Goal: Task Accomplishment & Management: Manage account settings

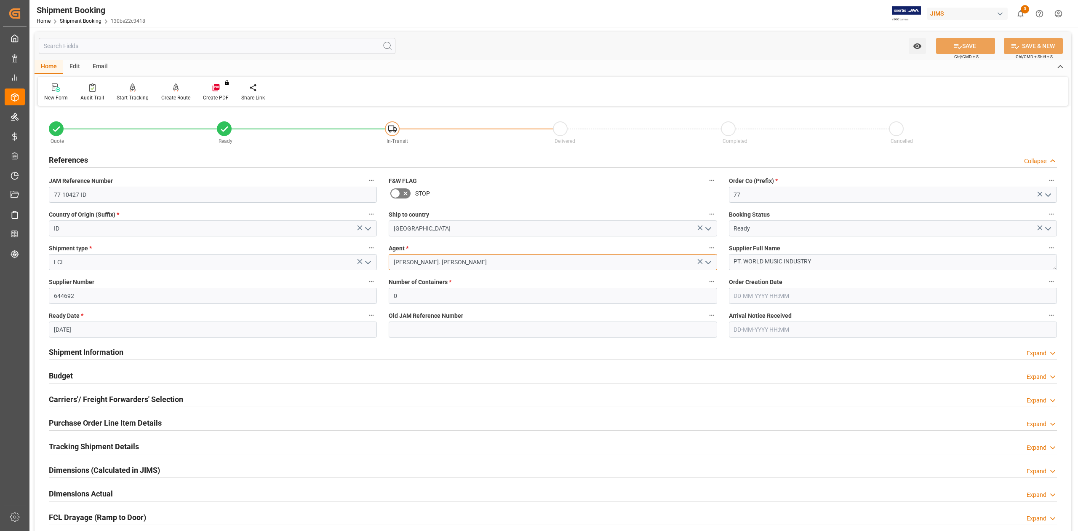
click at [464, 254] on input "[PERSON_NAME]. [PERSON_NAME]" at bounding box center [553, 262] width 328 height 16
click at [455, 283] on div "[PERSON_NAME]" at bounding box center [552, 280] width 327 height 19
type input "[PERSON_NAME]"
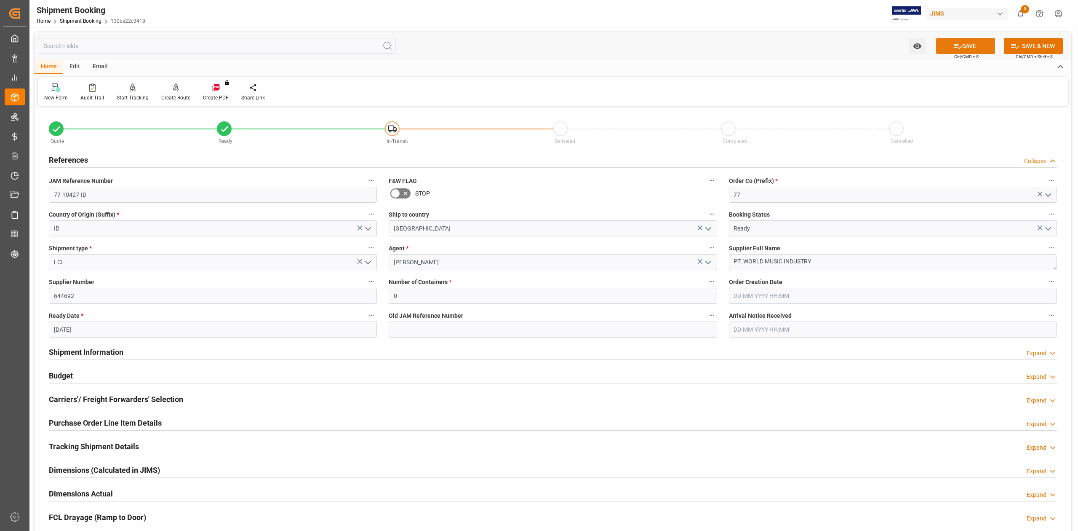
click at [977, 46] on button "SAVE" at bounding box center [965, 46] width 59 height 16
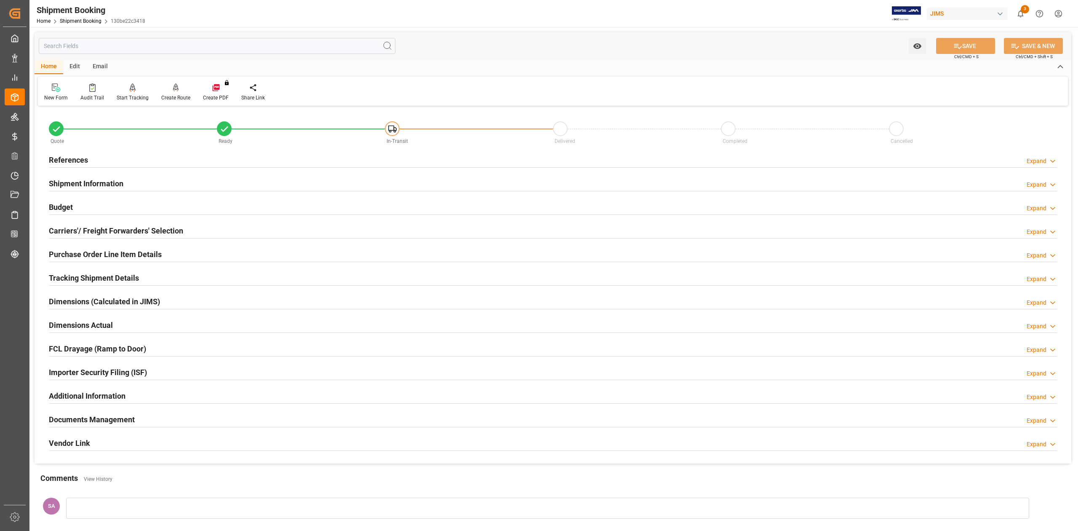
click at [86, 182] on h2 "Shipment Information" at bounding box center [86, 183] width 75 height 11
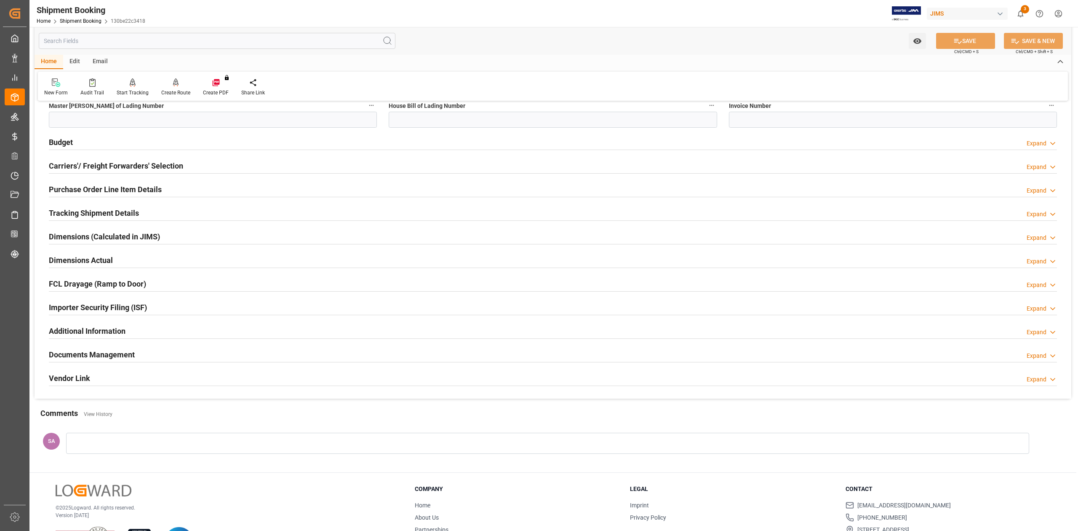
scroll to position [445, 0]
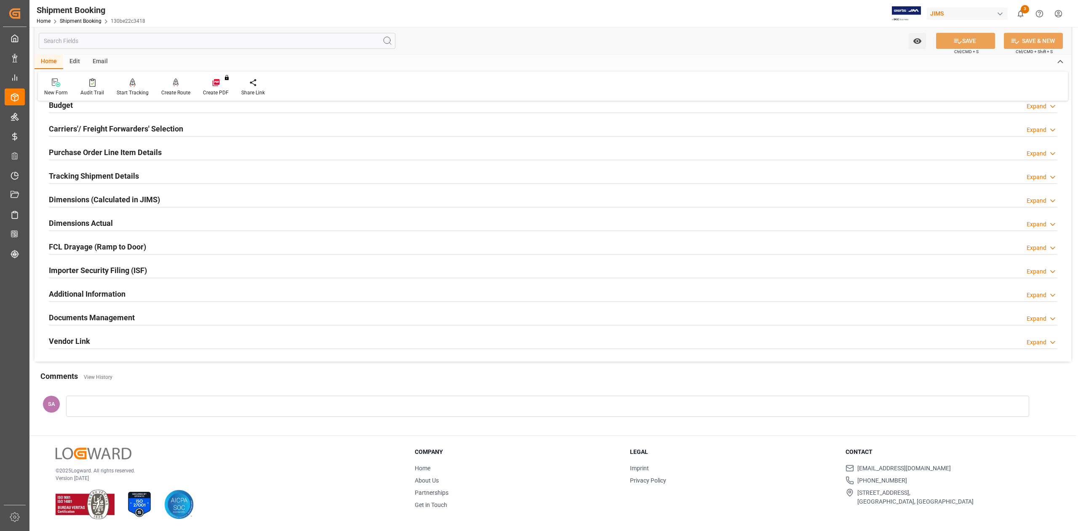
drag, startPoint x: 111, startPoint y: 317, endPoint x: 291, endPoint y: 328, distance: 180.5
click at [111, 317] on h2 "Documents Management" at bounding box center [92, 317] width 86 height 11
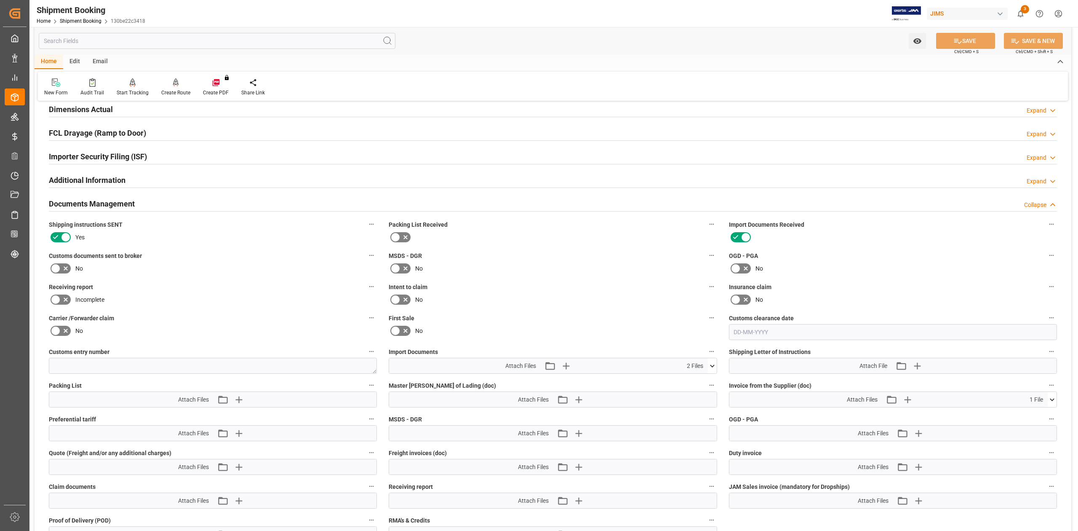
scroll to position [557, 0]
click at [1056, 403] on div "Attach Files Attach existing file Upload new file 1 File Invoice PSI-391646 (1)…" at bounding box center [893, 398] width 328 height 16
click at [1055, 403] on icon at bounding box center [1052, 398] width 9 height 9
click at [711, 363] on icon at bounding box center [712, 364] width 9 height 9
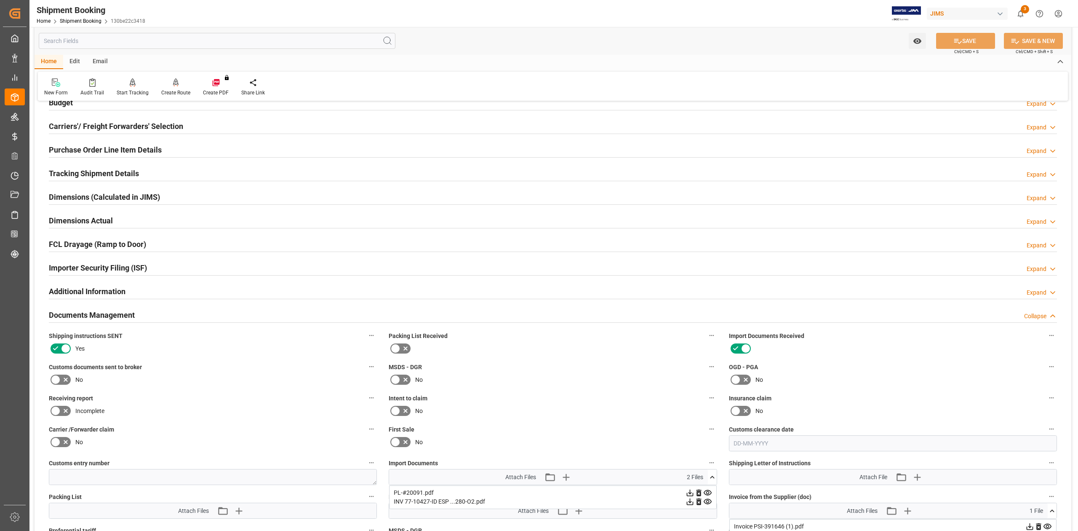
scroll to position [276, 0]
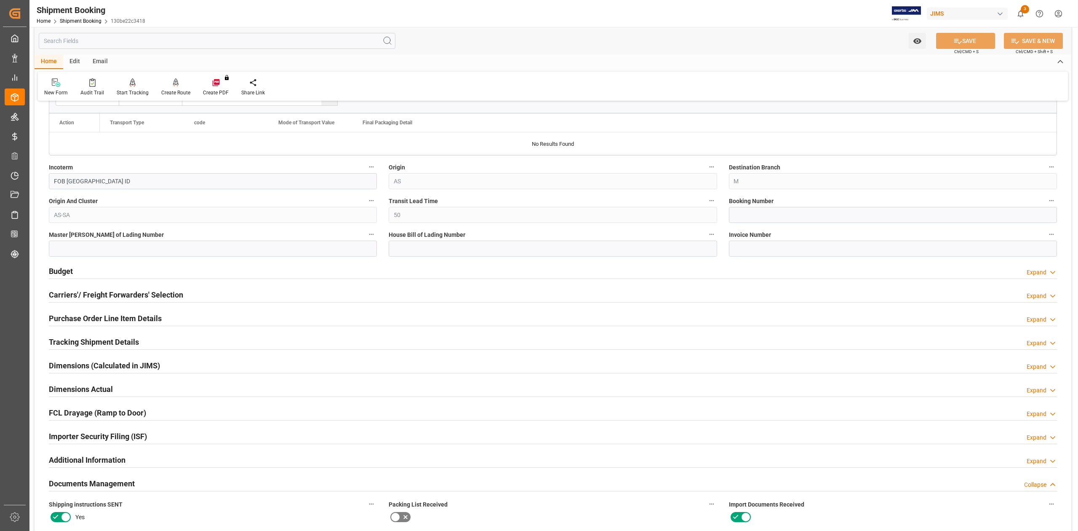
drag, startPoint x: 105, startPoint y: 295, endPoint x: 174, endPoint y: 296, distance: 69.1
click at [105, 295] on h2 "Carriers'/ Freight Forwarders' Selection" at bounding box center [116, 294] width 134 height 11
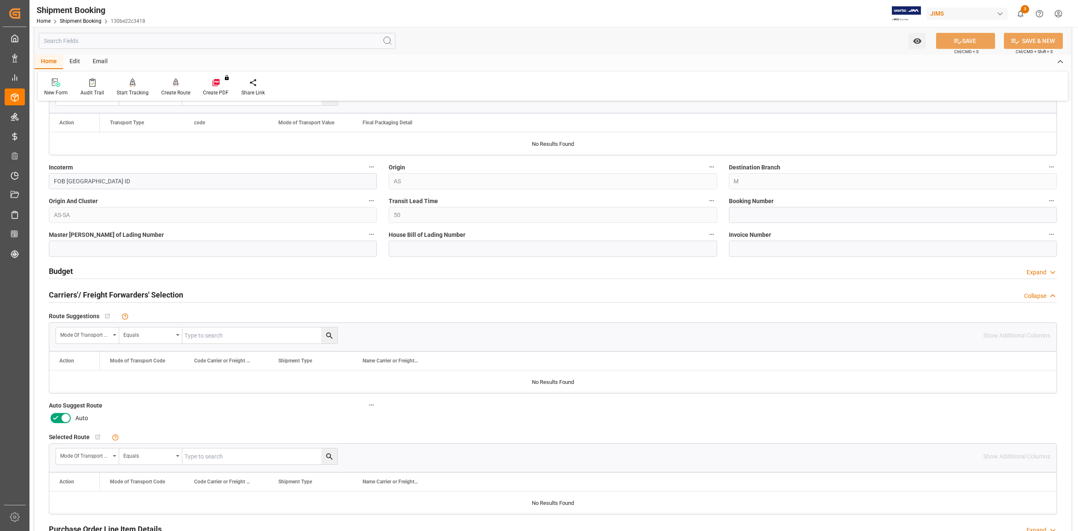
click at [62, 418] on icon at bounding box center [66, 418] width 10 height 10
click at [0, 0] on input "checkbox" at bounding box center [0, 0] width 0 height 0
click at [972, 44] on button "SAVE" at bounding box center [965, 41] width 59 height 16
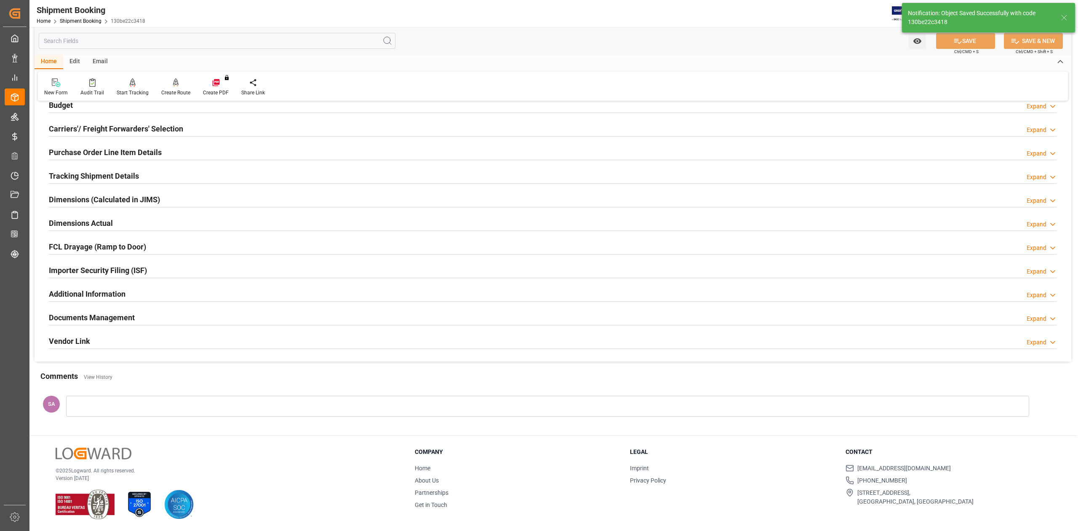
scroll to position [0, 0]
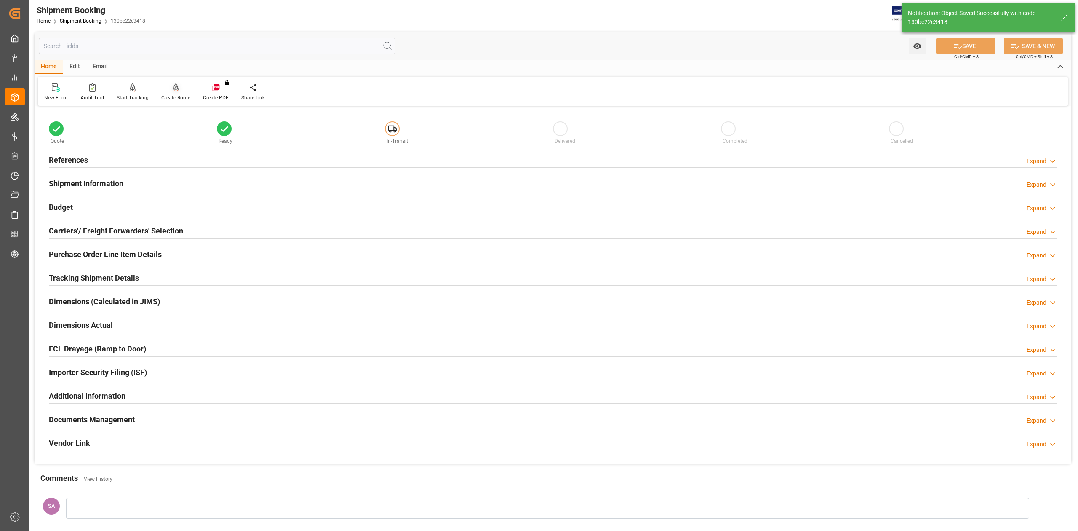
click at [176, 95] on div "Create Route" at bounding box center [175, 98] width 29 height 8
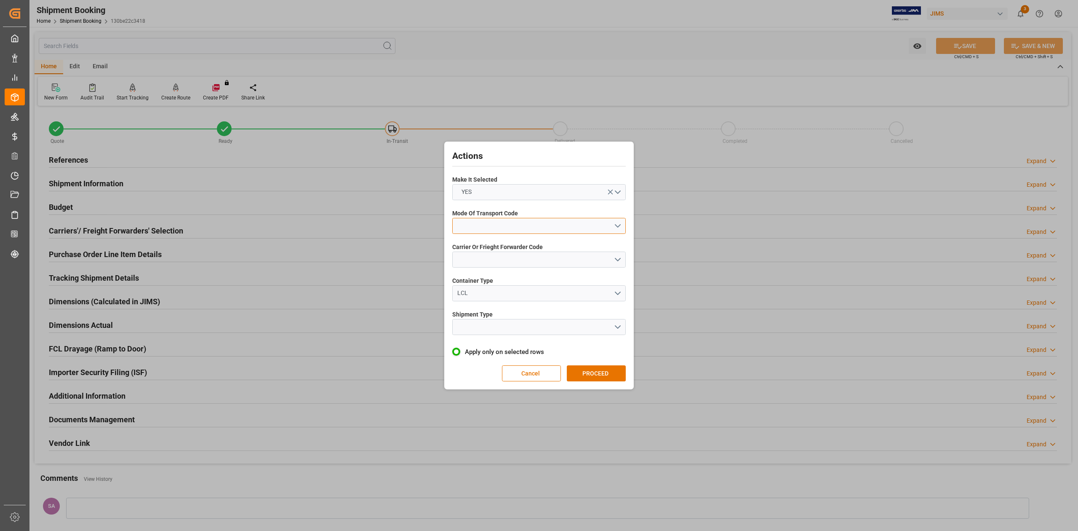
click at [588, 222] on button "open menu" at bounding box center [538, 226] width 173 height 16
click at [581, 229] on div "1- OCEAN" at bounding box center [539, 228] width 173 height 18
click at [576, 253] on button "open menu" at bounding box center [538, 259] width 173 height 16
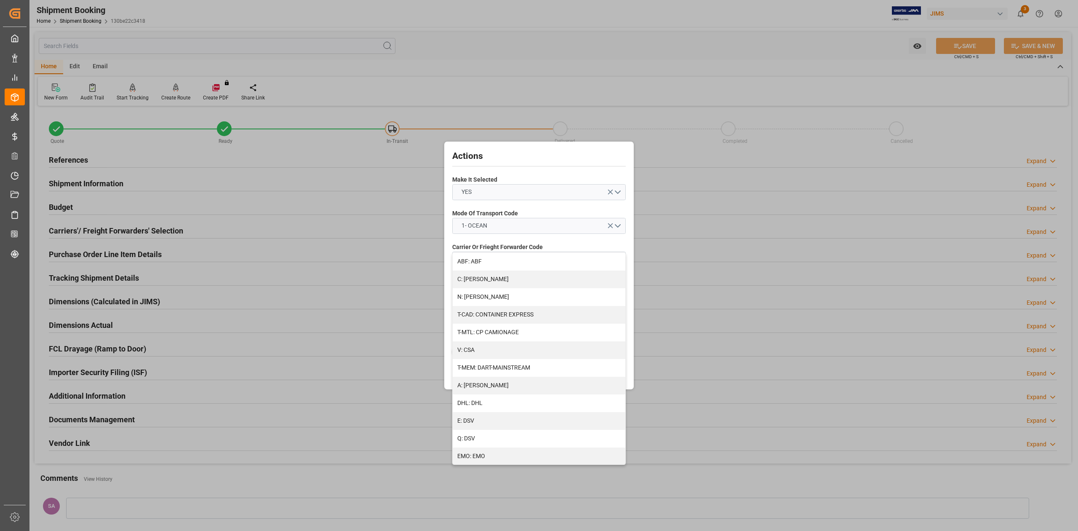
click at [836, 296] on div "Actions Make It Selected YES Mode Of Transport Code 1- OCEAN Carrier Or Frieght…" at bounding box center [539, 265] width 1078 height 531
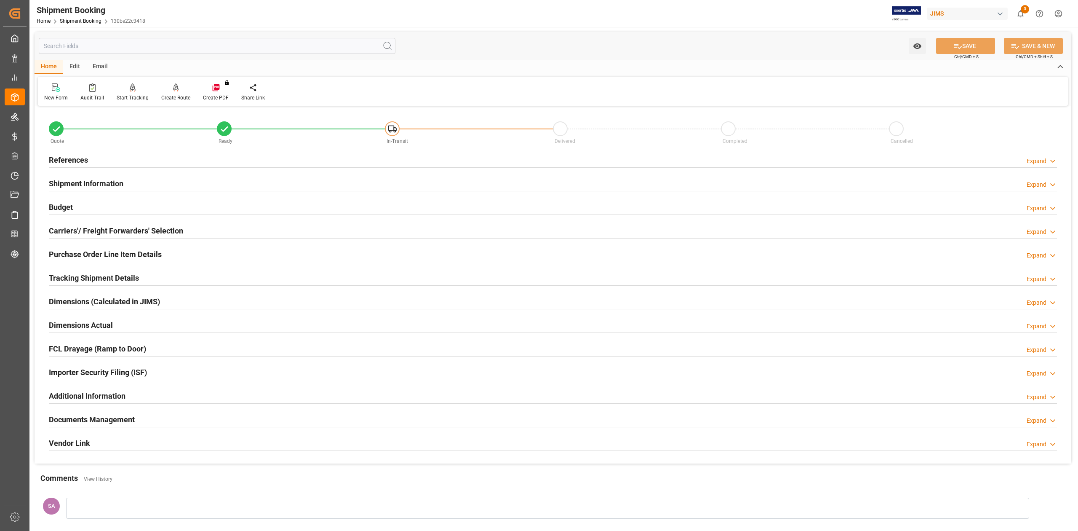
click at [93, 330] on h2 "Dimensions Actual" at bounding box center [81, 324] width 64 height 11
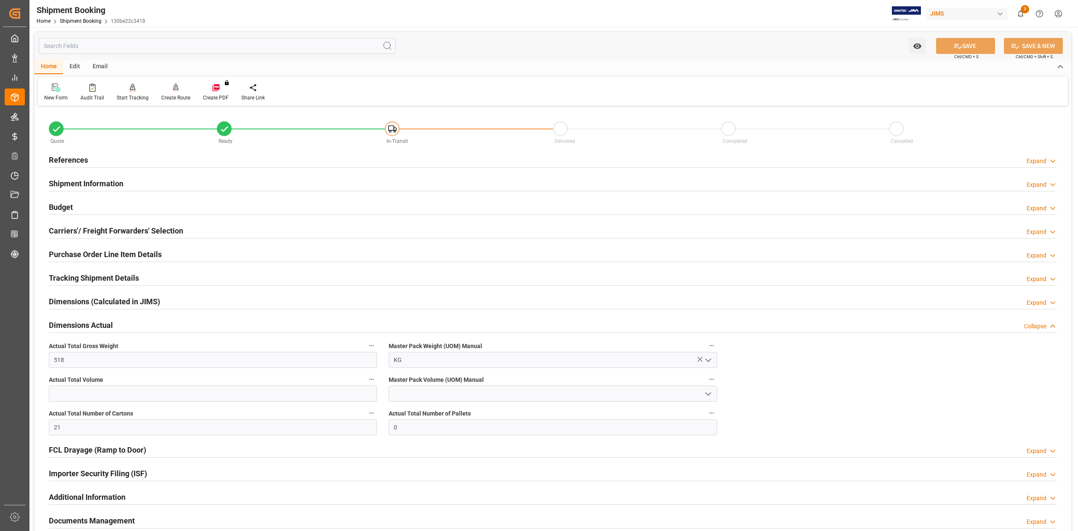
click at [93, 330] on h2 "Dimensions Actual" at bounding box center [81, 324] width 64 height 11
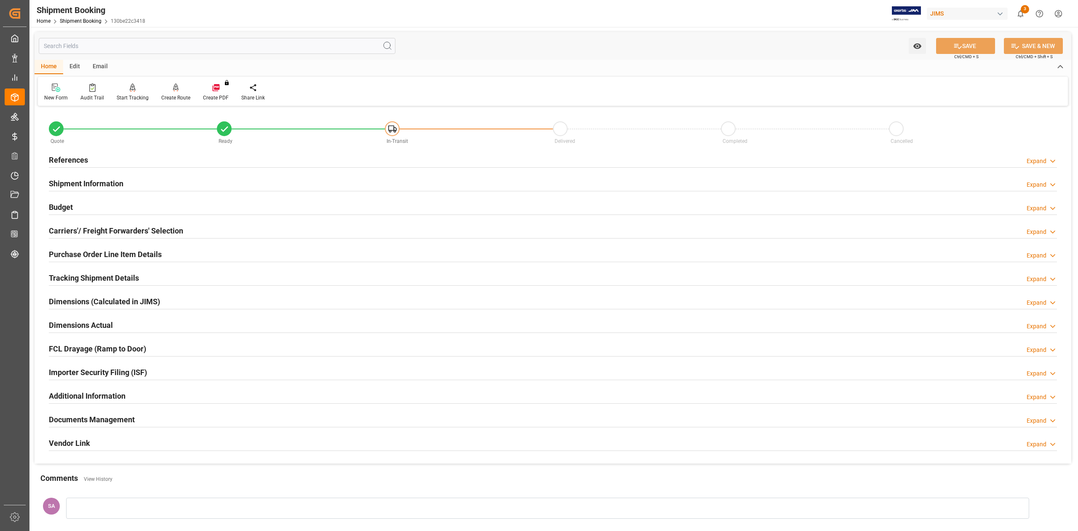
click at [108, 425] on h2 "Documents Management" at bounding box center [92, 418] width 86 height 11
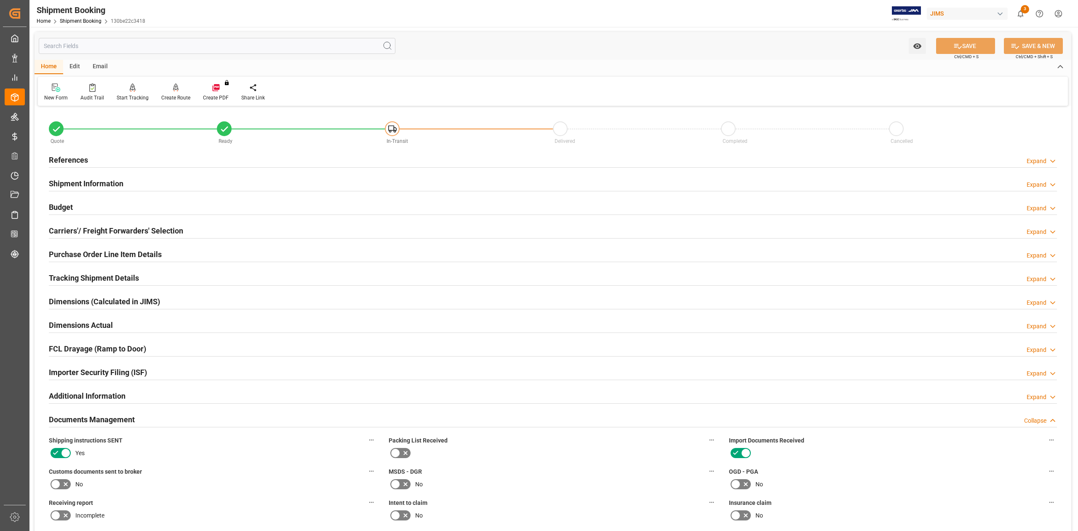
click at [118, 420] on h2 "Documents Management" at bounding box center [92, 418] width 86 height 11
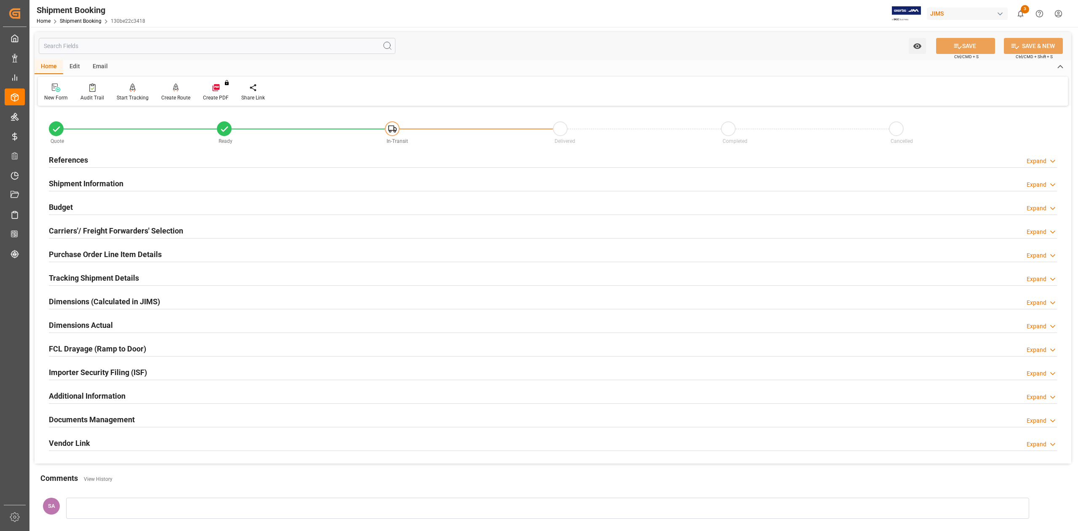
click at [80, 418] on h2 "Documents Management" at bounding box center [92, 418] width 86 height 11
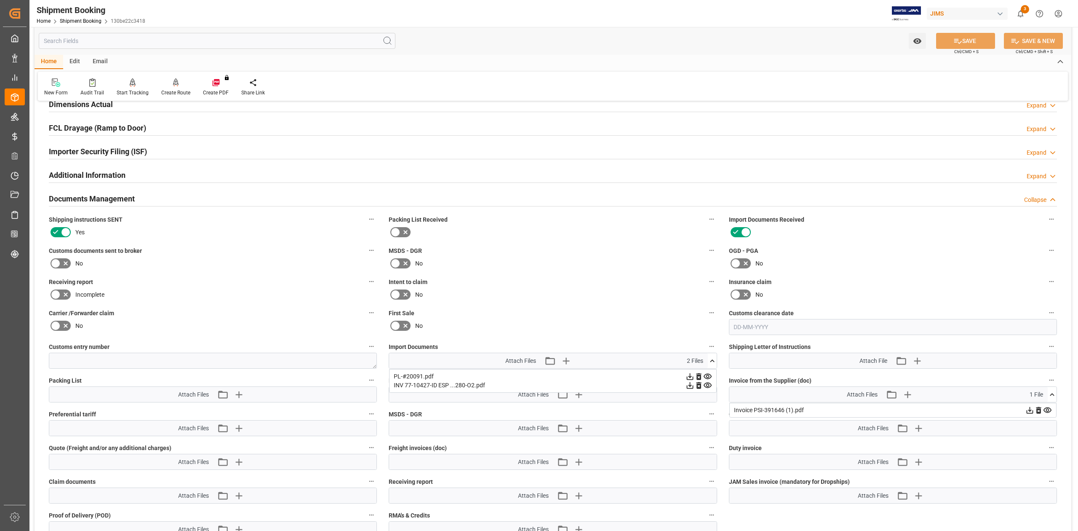
scroll to position [224, 0]
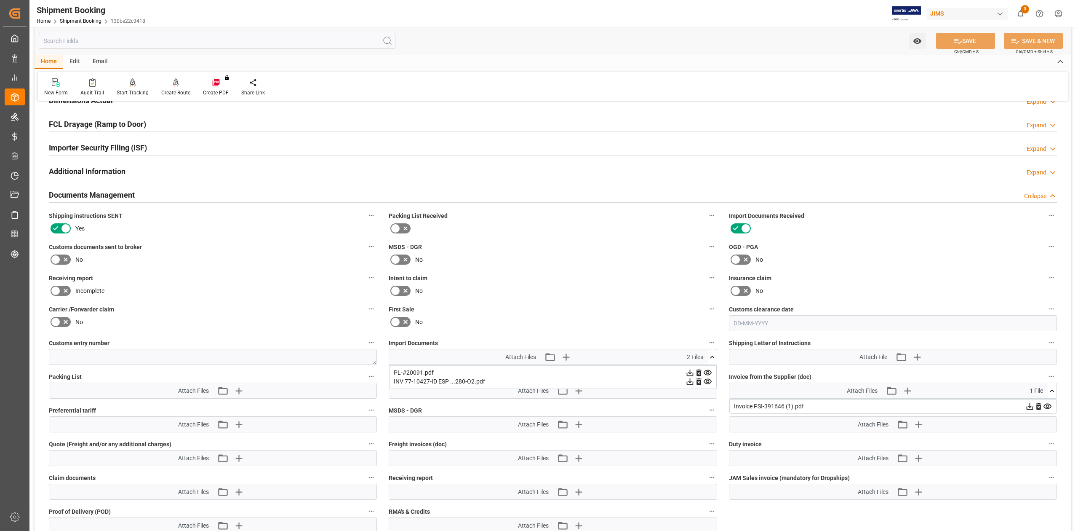
click at [712, 359] on icon at bounding box center [712, 356] width 9 height 9
click at [1053, 393] on icon at bounding box center [1052, 390] width 9 height 9
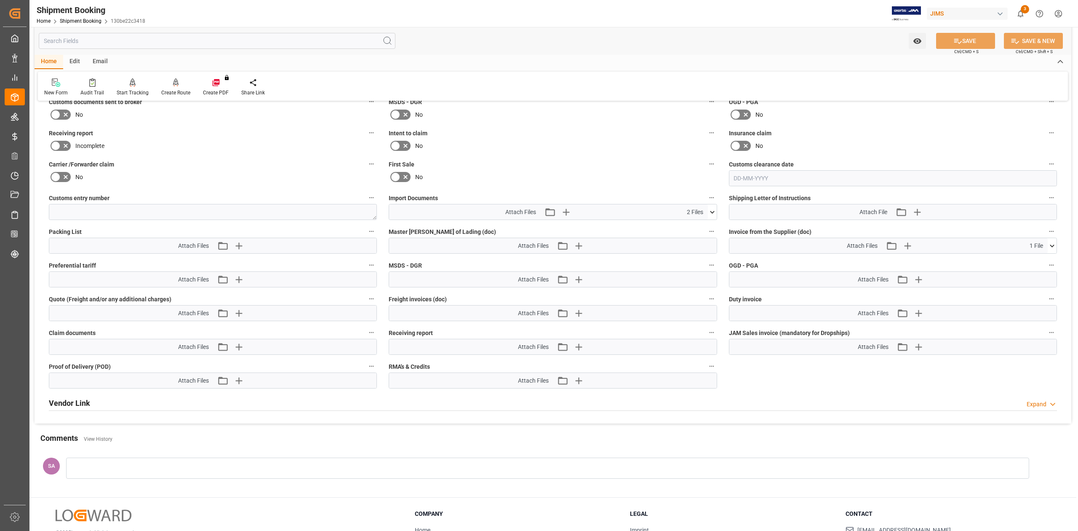
scroll to position [433, 0]
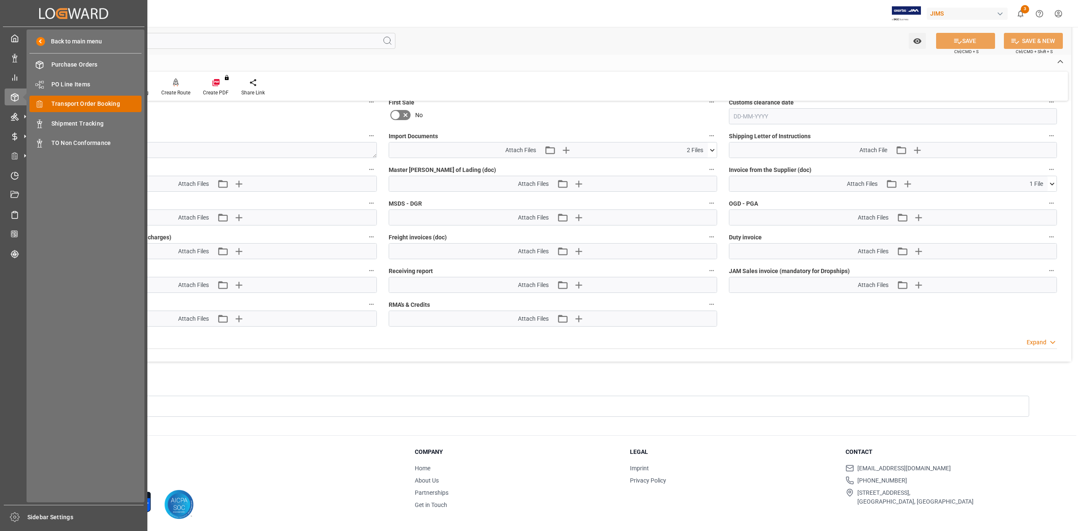
click at [94, 100] on span "Transport Order Booking" at bounding box center [96, 103] width 91 height 9
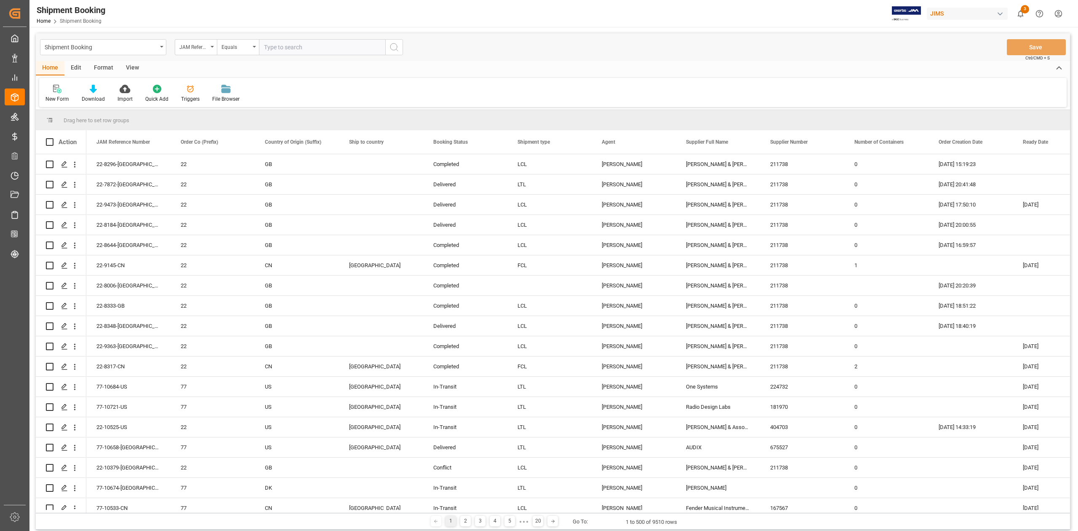
click at [320, 45] on input "text" at bounding box center [322, 47] width 126 height 16
type input "77-10700-VN"
click at [392, 45] on icon "search button" at bounding box center [394, 47] width 10 height 10
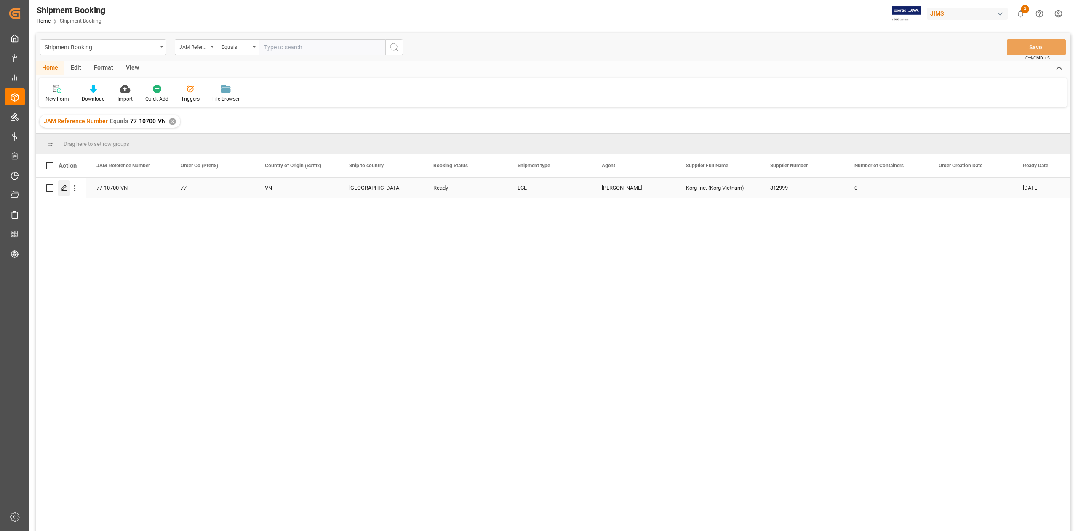
click at [59, 187] on div "Press SPACE to select this row." at bounding box center [64, 188] width 13 height 16
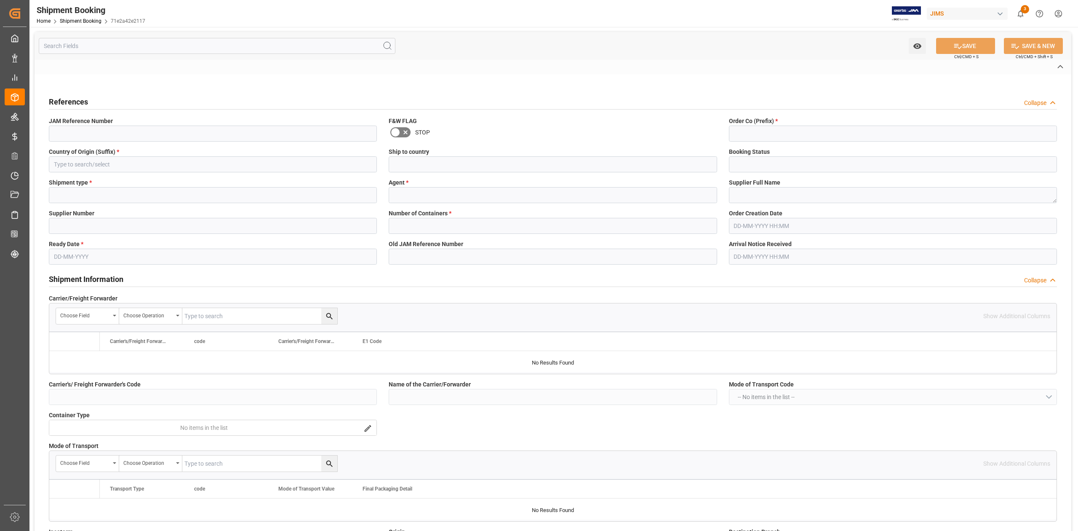
type input "77-10700-VN"
type input "77"
type input "VN"
type input "[GEOGRAPHIC_DATA]"
type input "Ready"
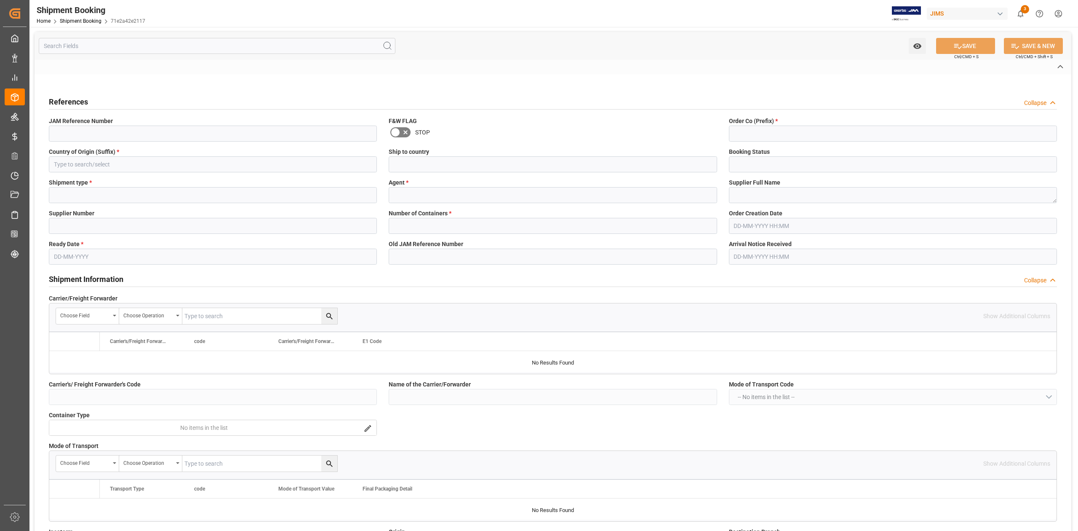
type input "LCL"
type input "[PERSON_NAME]"
type textarea "Korg Inc. (Korg Vietnam)"
type input "312999"
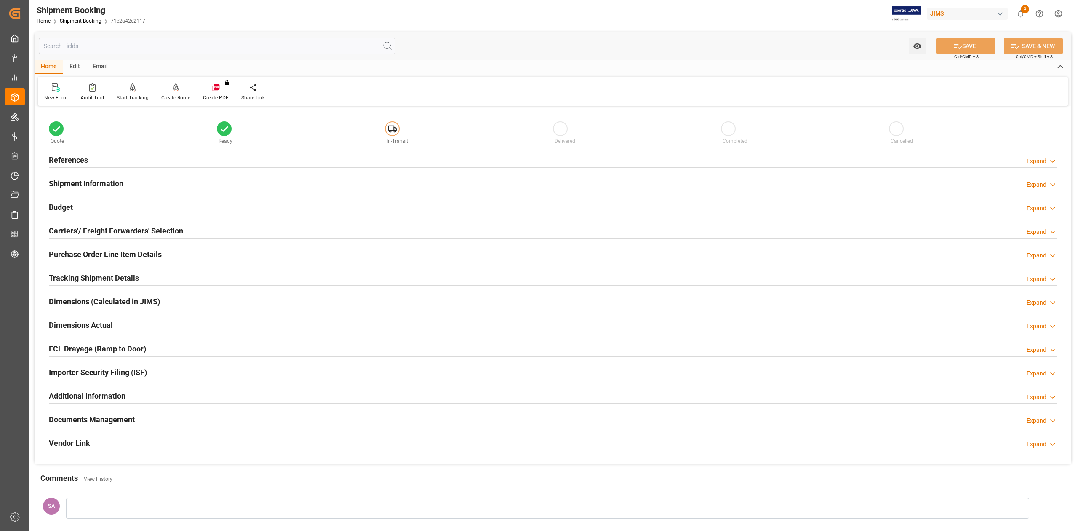
type input "0"
type input "[DATE]"
click at [86, 164] on h2 "References" at bounding box center [68, 159] width 39 height 11
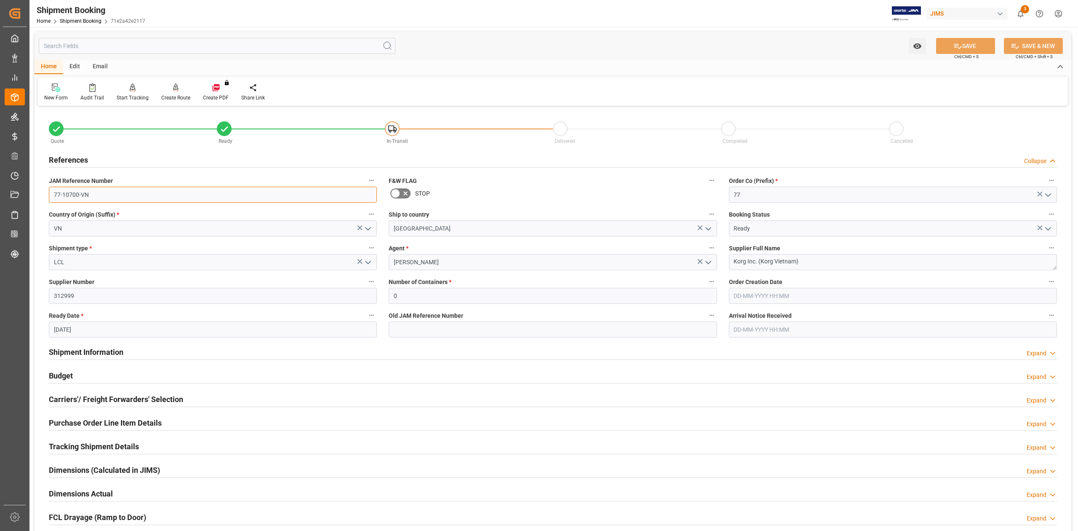
click at [97, 196] on input "77-10700-VN" at bounding box center [213, 195] width 328 height 16
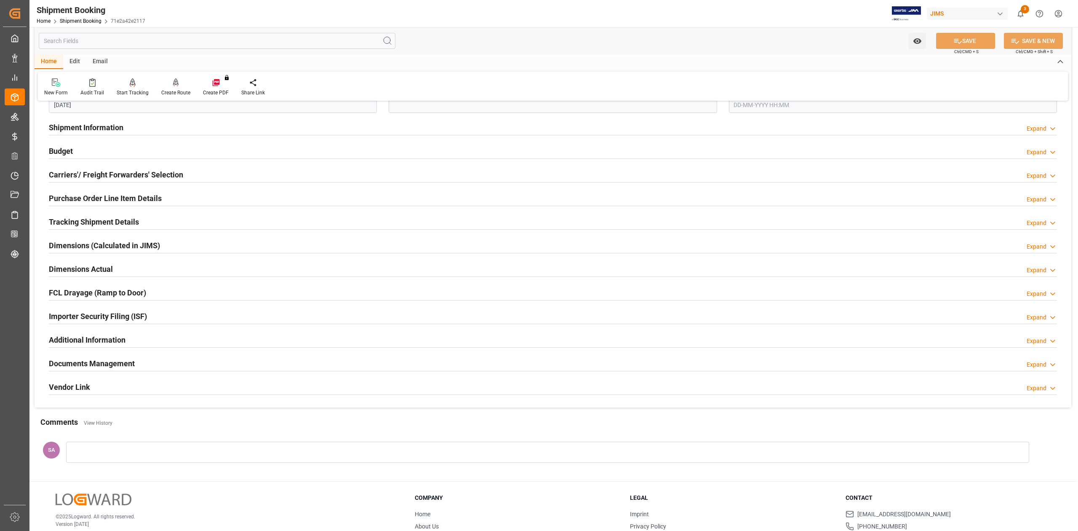
scroll to position [272, 0]
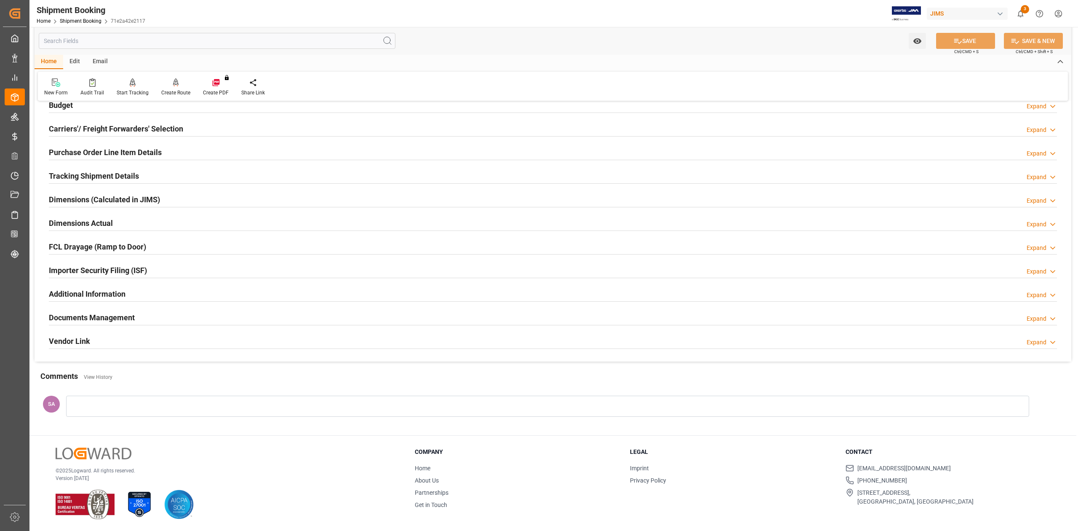
click at [67, 228] on div "Dimensions Actual" at bounding box center [81, 222] width 64 height 16
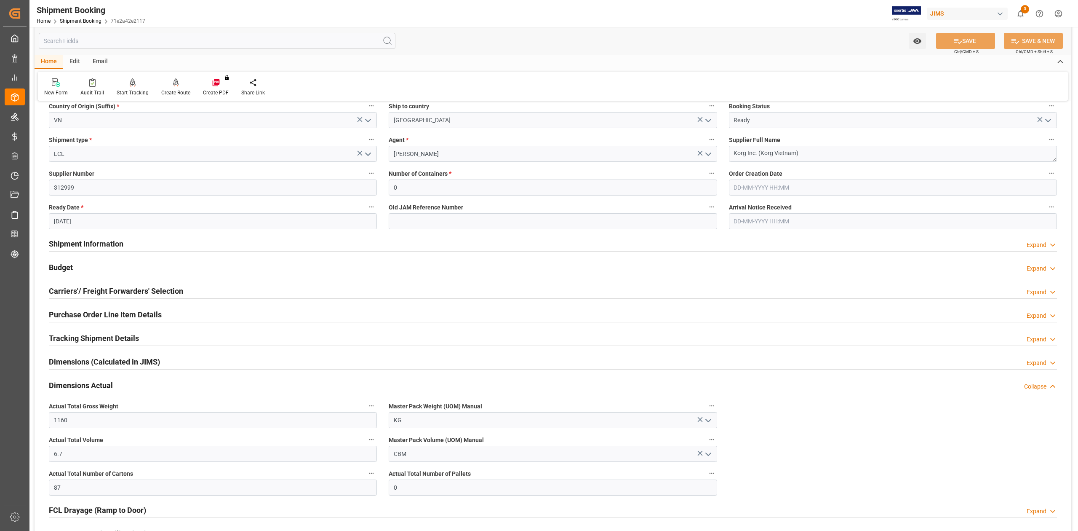
scroll to position [103, 0]
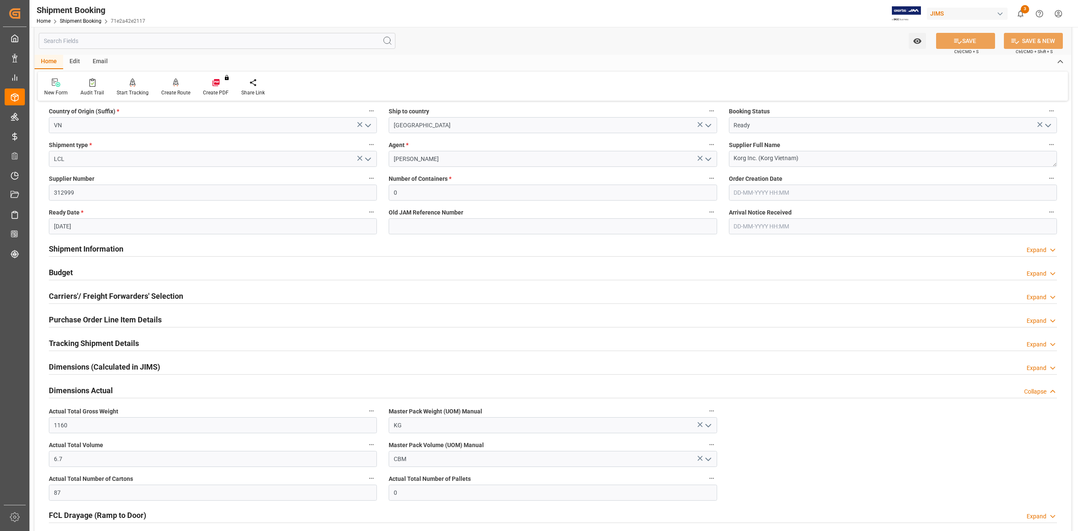
click at [43, 265] on div "Budget Expand" at bounding box center [553, 273] width 1020 height 24
click at [56, 269] on h2 "Budget" at bounding box center [61, 272] width 24 height 11
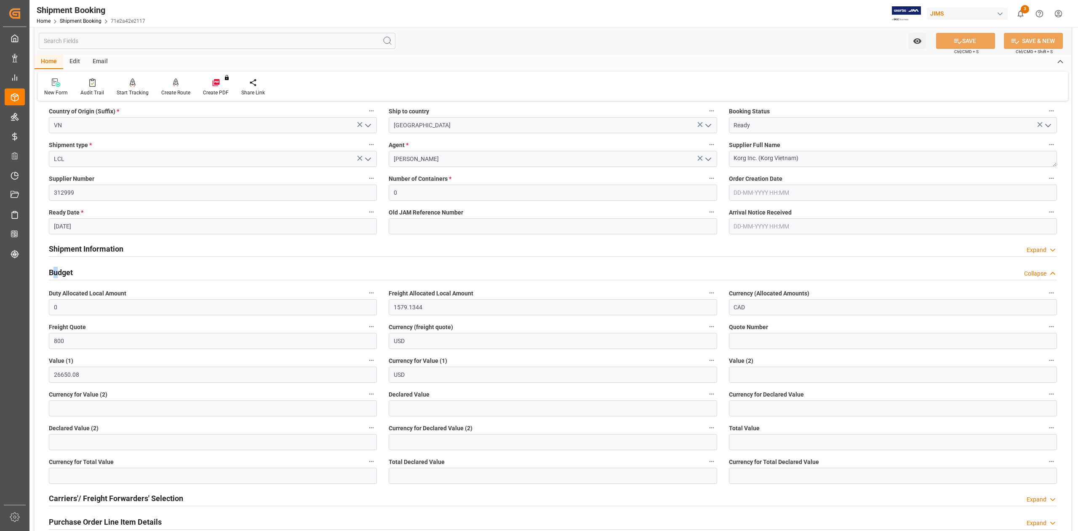
click at [56, 269] on h2 "Budget" at bounding box center [61, 272] width 24 height 11
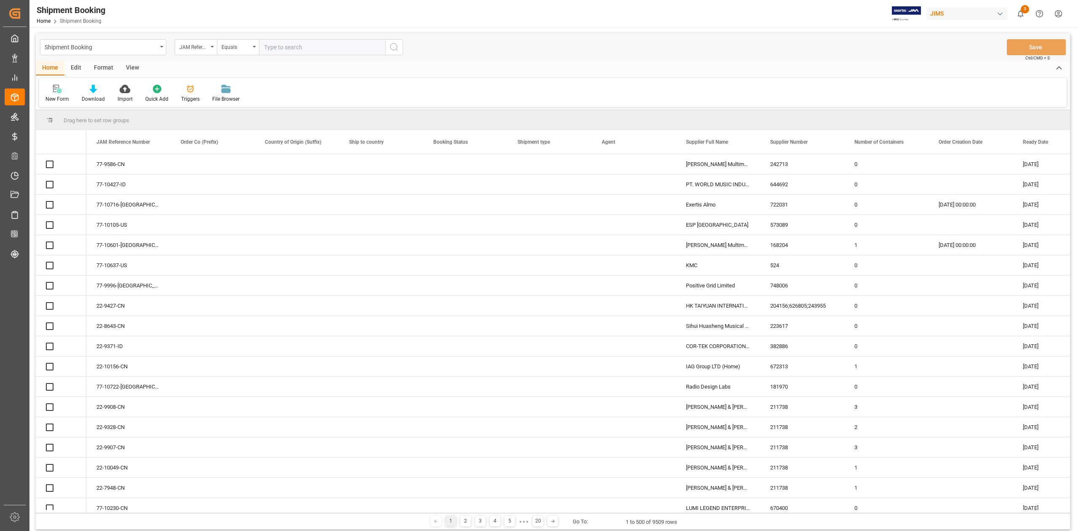
click at [331, 46] on input "text" at bounding box center [322, 47] width 126 height 16
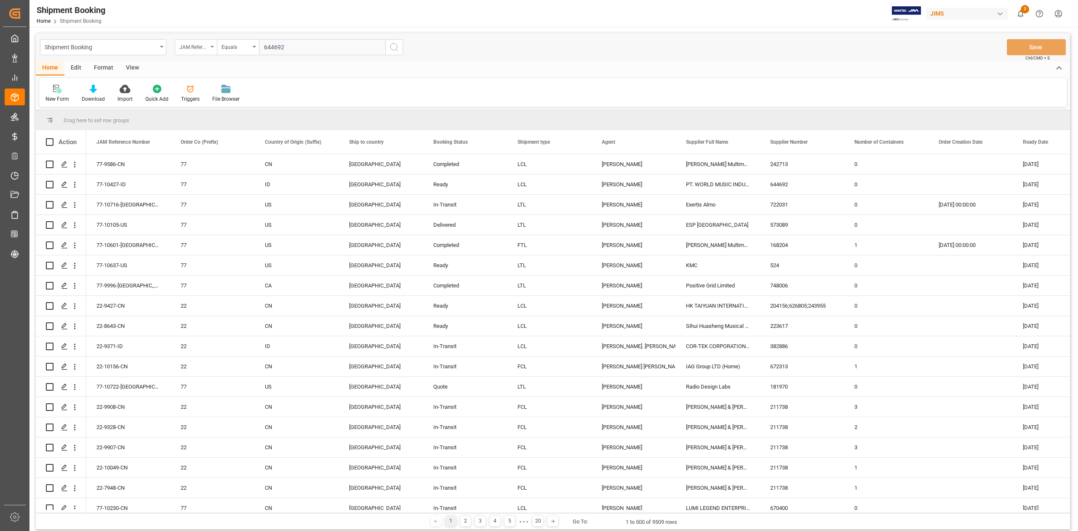
type input "644692"
click at [211, 49] on div "JAM Reference Number" at bounding box center [196, 47] width 42 height 16
click at [208, 64] on input "text" at bounding box center [238, 66] width 119 height 13
type input "sup"
click at [216, 97] on div "Supplier Number" at bounding box center [237, 104] width 125 height 18
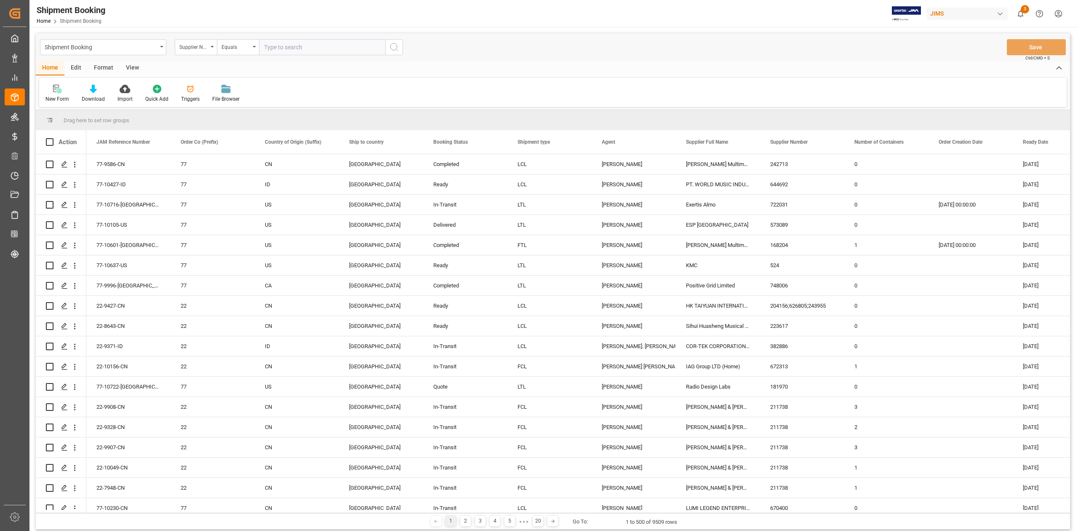
click at [309, 44] on input "text" at bounding box center [322, 47] width 126 height 16
paste input "644692"
type input "644692"
click at [398, 51] on icon "search button" at bounding box center [394, 47] width 10 height 10
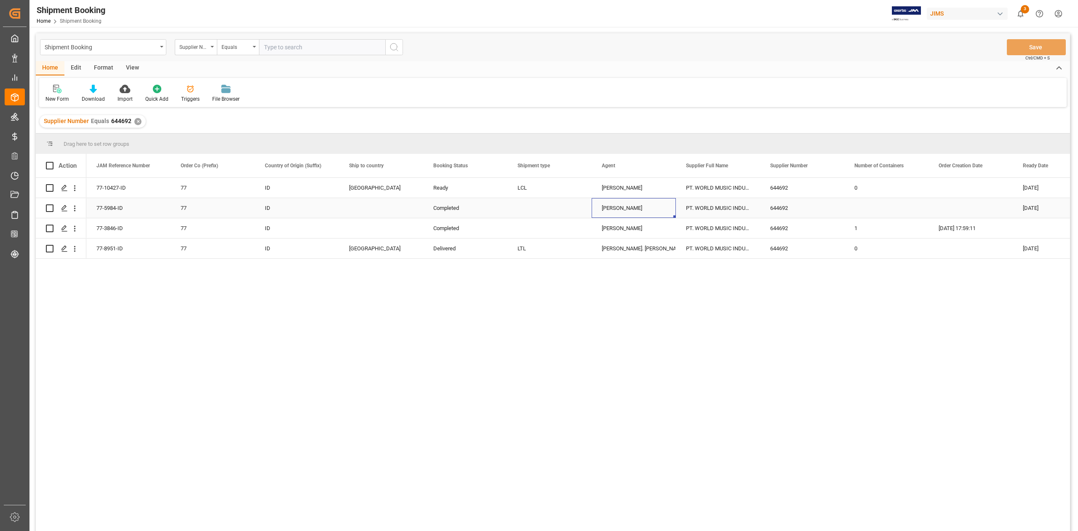
click at [666, 207] on div "[PERSON_NAME]" at bounding box center [634, 208] width 84 height 20
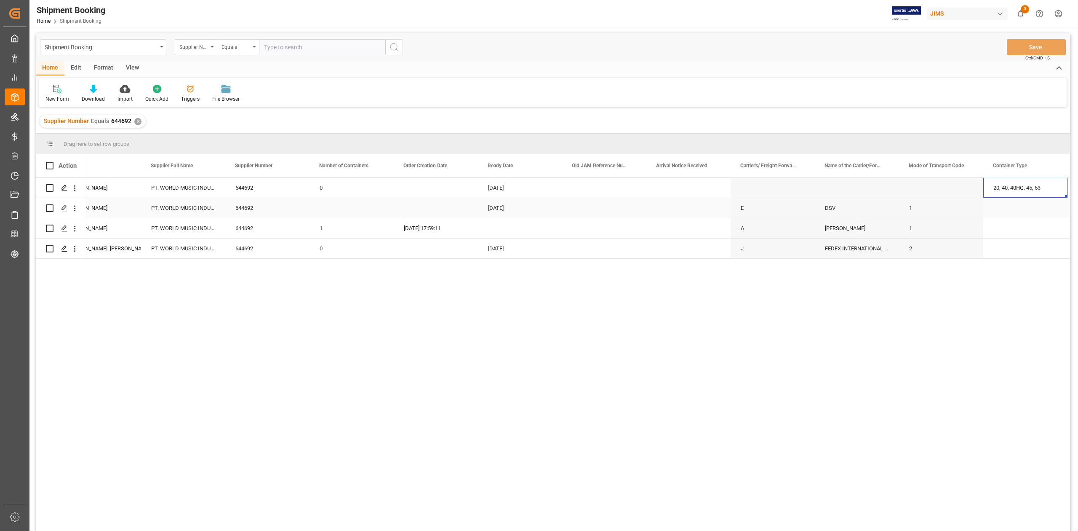
scroll to position [0, 619]
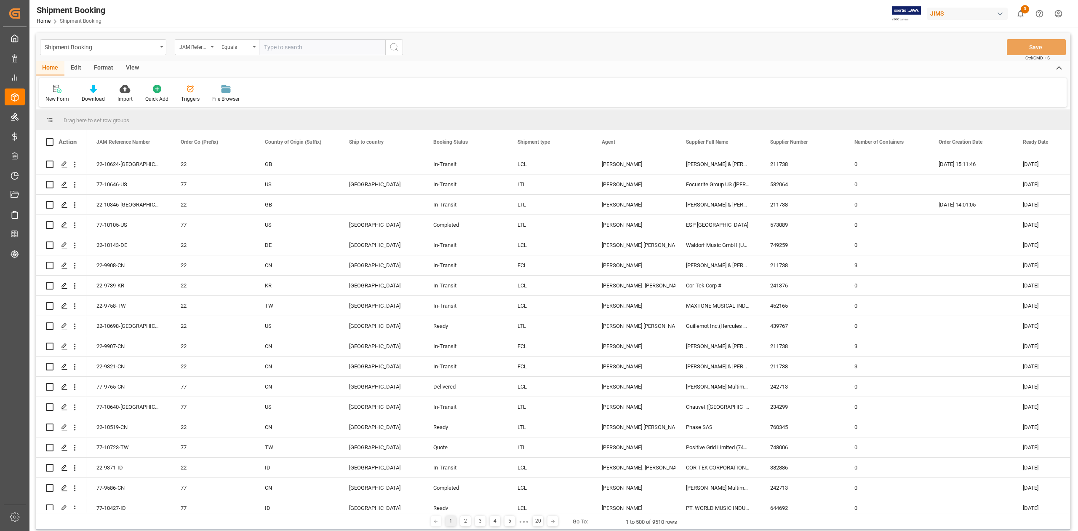
click at [304, 51] on input "text" at bounding box center [322, 47] width 126 height 16
paste input "77-5984-ID"
type input "77-5984-ID"
click at [396, 52] on button "search button" at bounding box center [394, 47] width 18 height 16
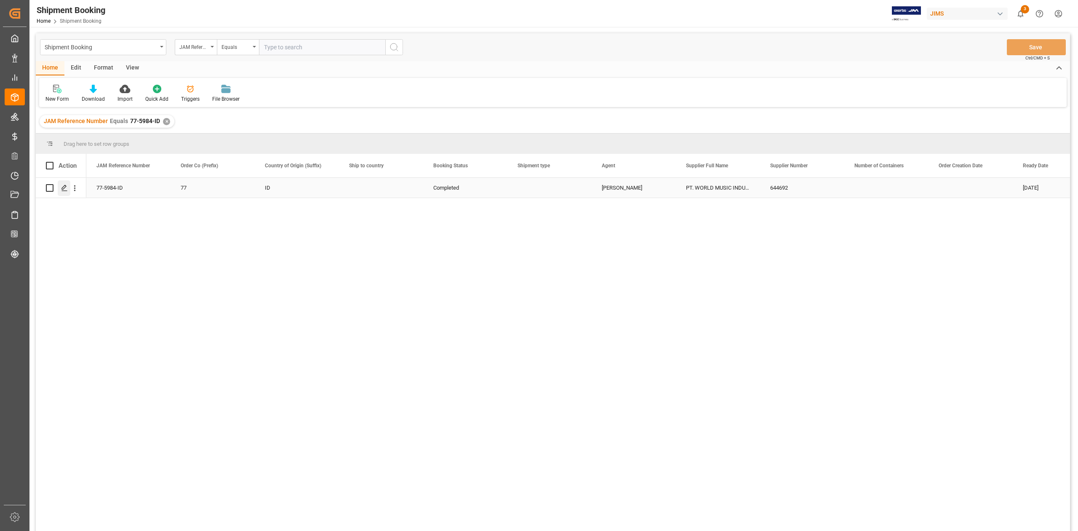
click at [64, 190] on icon "Press SPACE to select this row." at bounding box center [64, 187] width 7 height 7
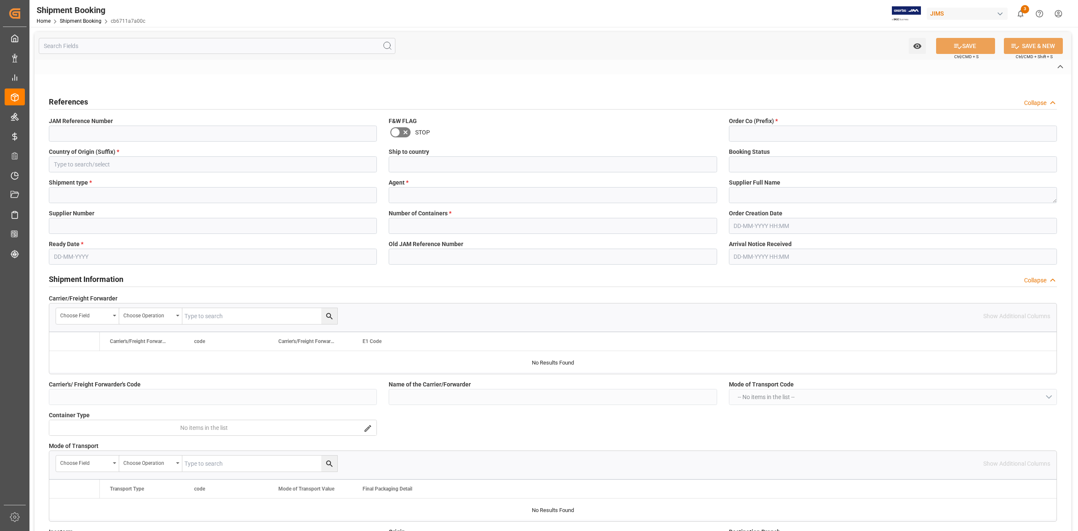
type input "CAD"
type input "cad"
type input "USD"
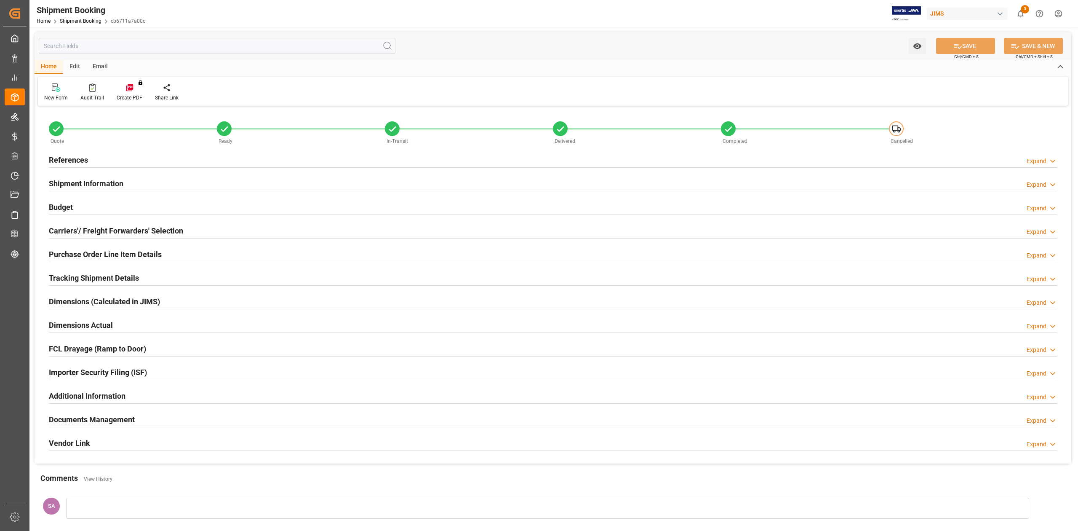
type input "2507.6532"
type input "1725.1116"
type input "1303.69"
type input "30261.3"
click at [61, 207] on h2 "Budget" at bounding box center [61, 206] width 24 height 11
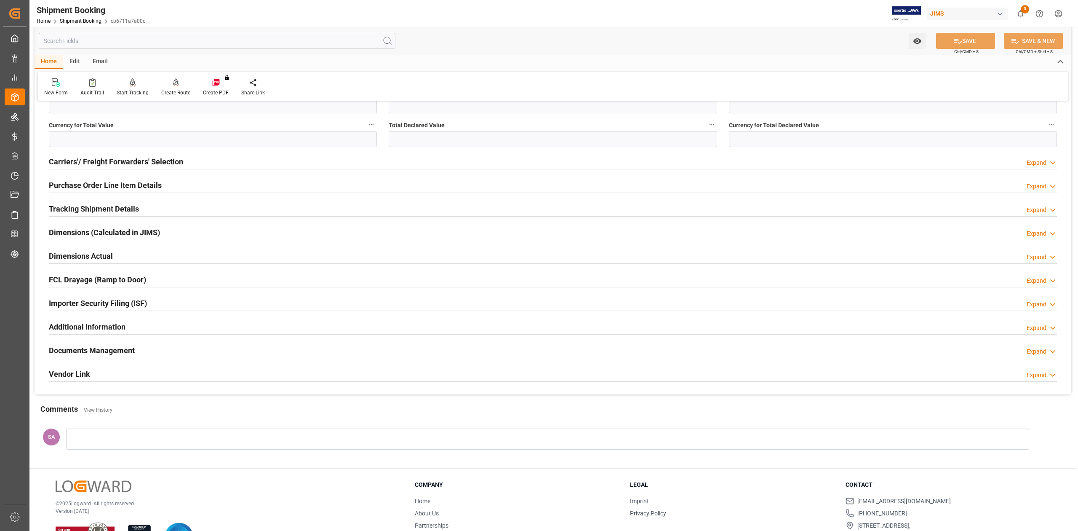
scroll to position [280, 0]
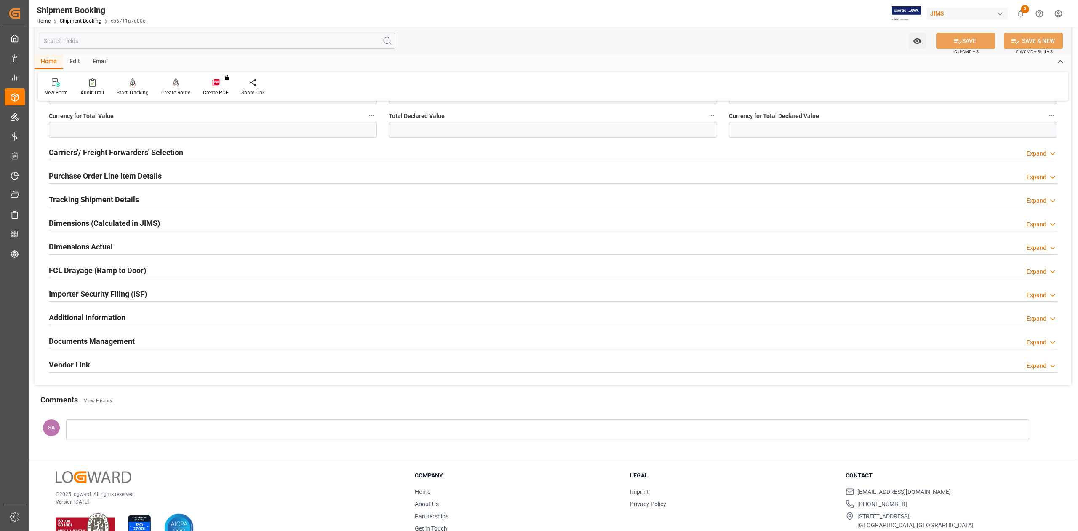
click at [95, 342] on h2 "Documents Management" at bounding box center [92, 340] width 86 height 11
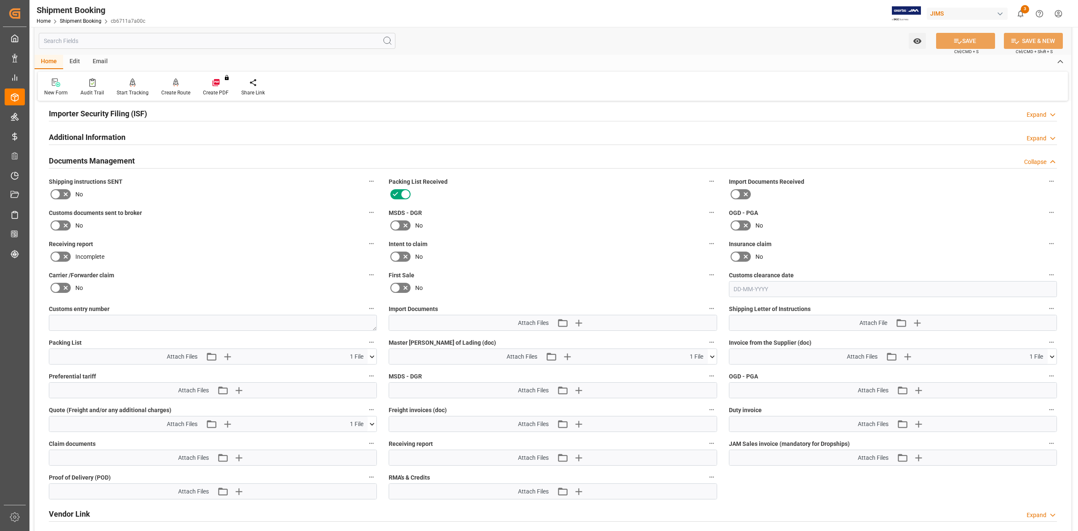
scroll to position [561, 0]
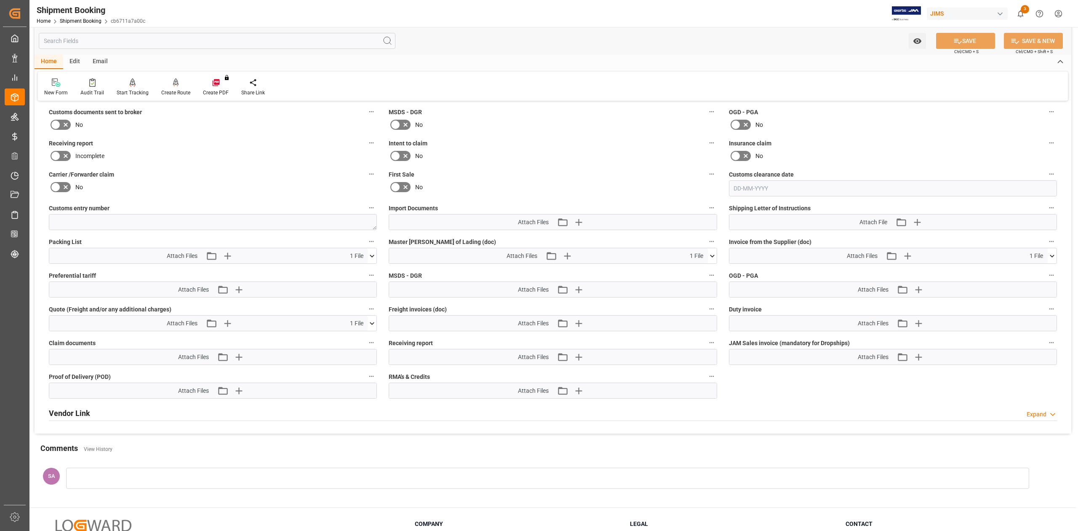
click at [372, 325] on icon at bounding box center [372, 323] width 9 height 9
click at [366, 339] on icon at bounding box center [367, 338] width 9 height 9
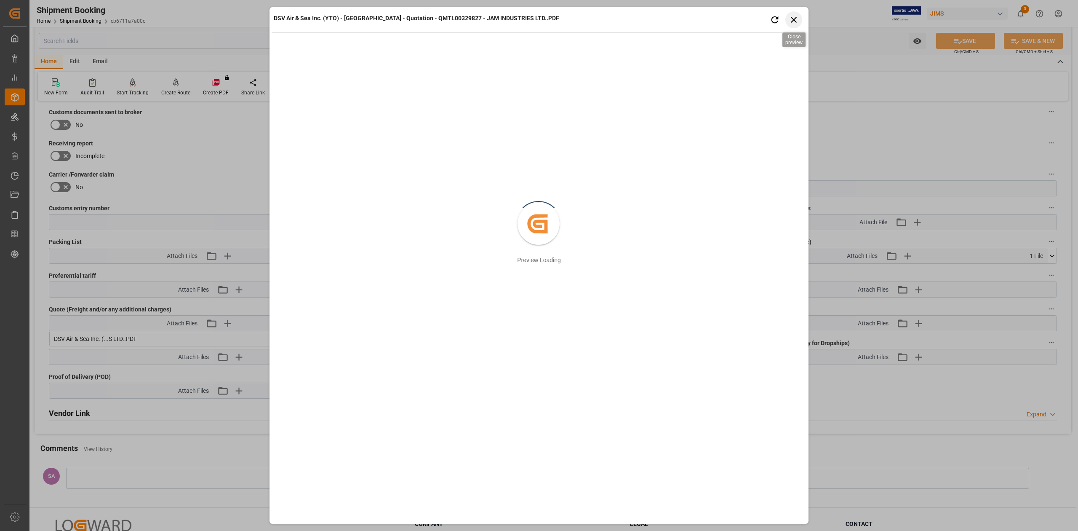
click at [795, 21] on icon "button" at bounding box center [794, 20] width 6 height 6
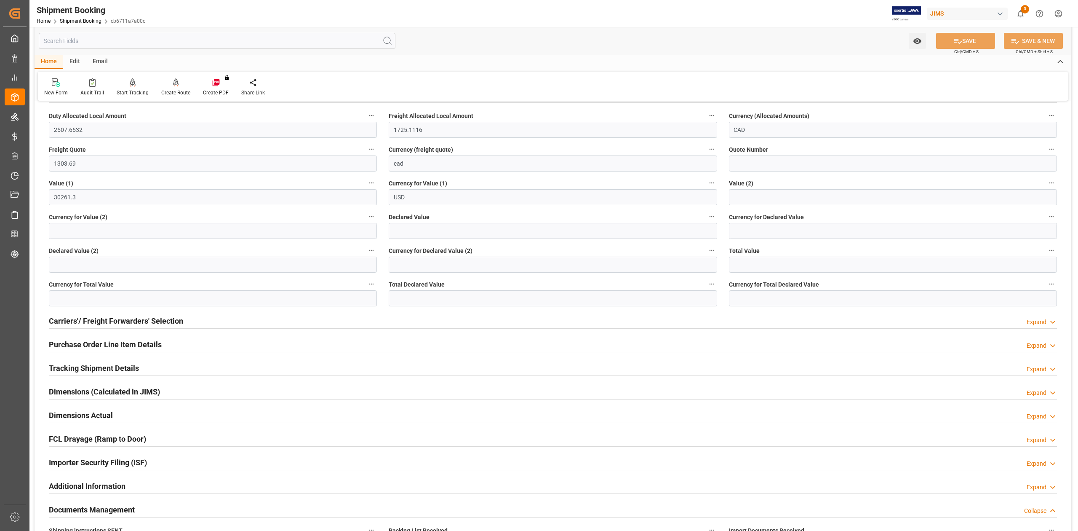
scroll to position [0, 0]
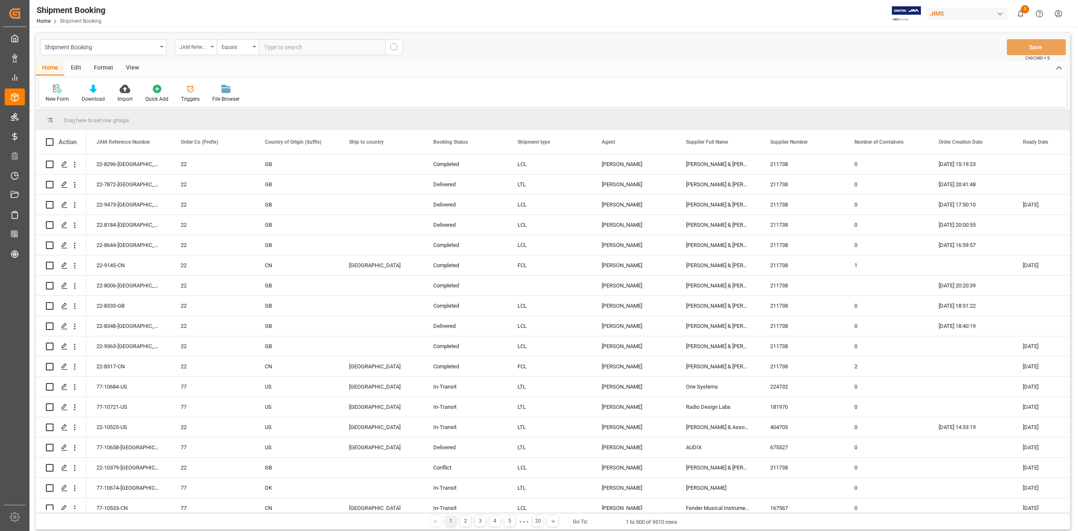
click at [202, 46] on div "JAM Reference Number" at bounding box center [193, 46] width 29 height 10
click at [209, 64] on input "text" at bounding box center [238, 66] width 119 height 13
type input "ag"
click at [228, 86] on div "Agent" at bounding box center [237, 86] width 125 height 18
click at [315, 47] on div "Select Items" at bounding box center [318, 47] width 109 height 9
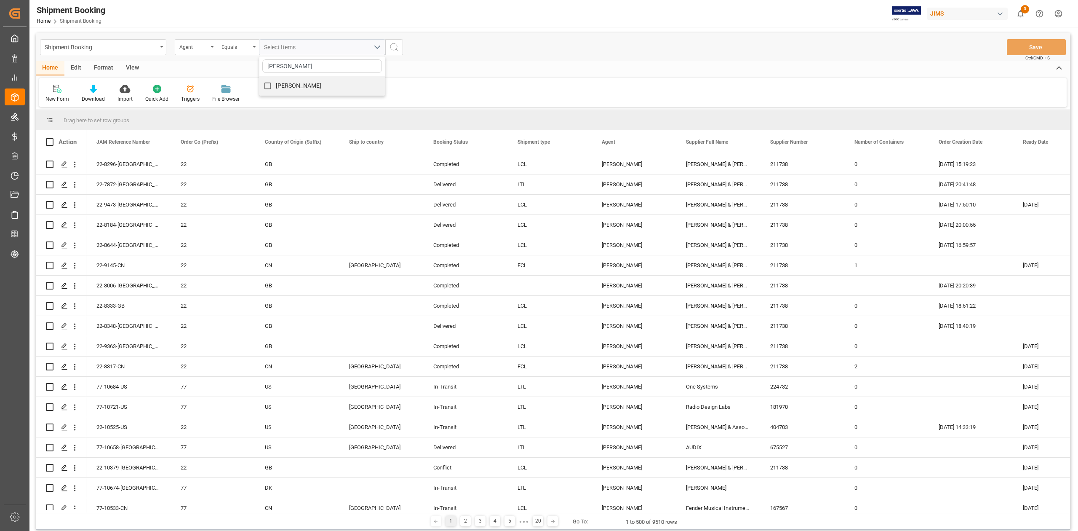
type input "sandra"
click at [309, 89] on span "[PERSON_NAME]" at bounding box center [299, 85] width 46 height 9
click at [276, 89] on input "[PERSON_NAME]" at bounding box center [267, 85] width 16 height 16
checkbox input "true"
click at [392, 45] on icon "search button" at bounding box center [394, 47] width 10 height 10
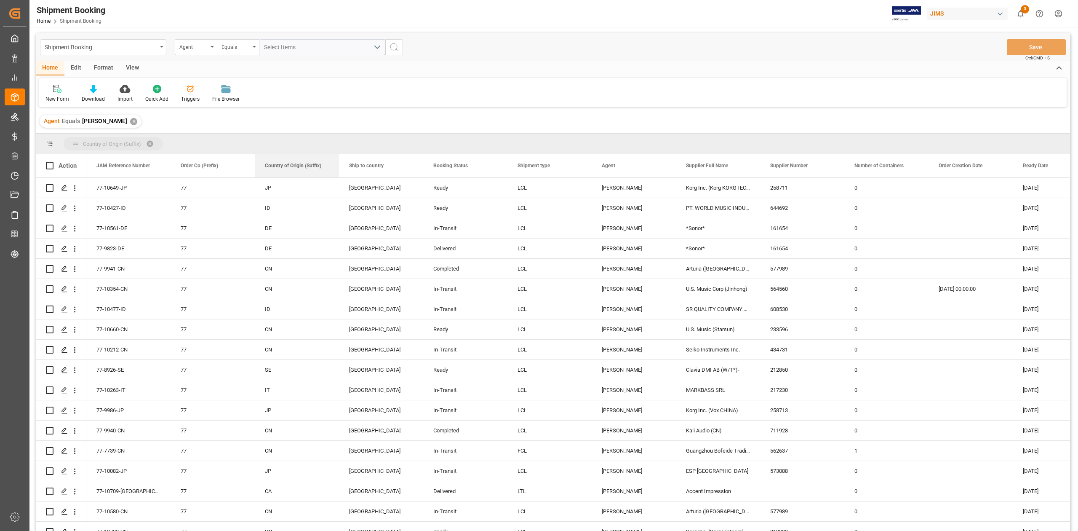
drag, startPoint x: 290, startPoint y: 169, endPoint x: 241, endPoint y: 141, distance: 56.6
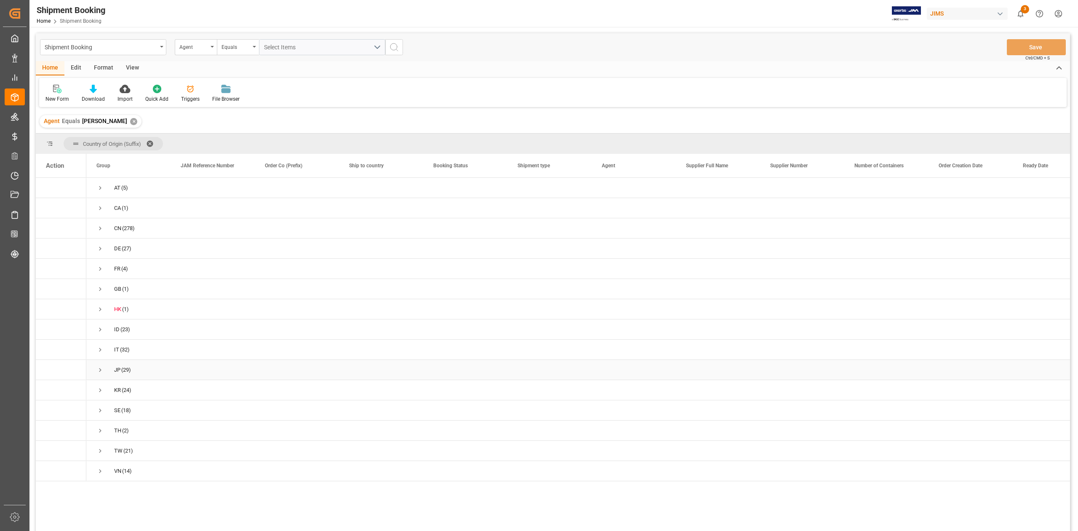
click at [99, 370] on span "Press SPACE to select this row." at bounding box center [100, 370] width 8 height 8
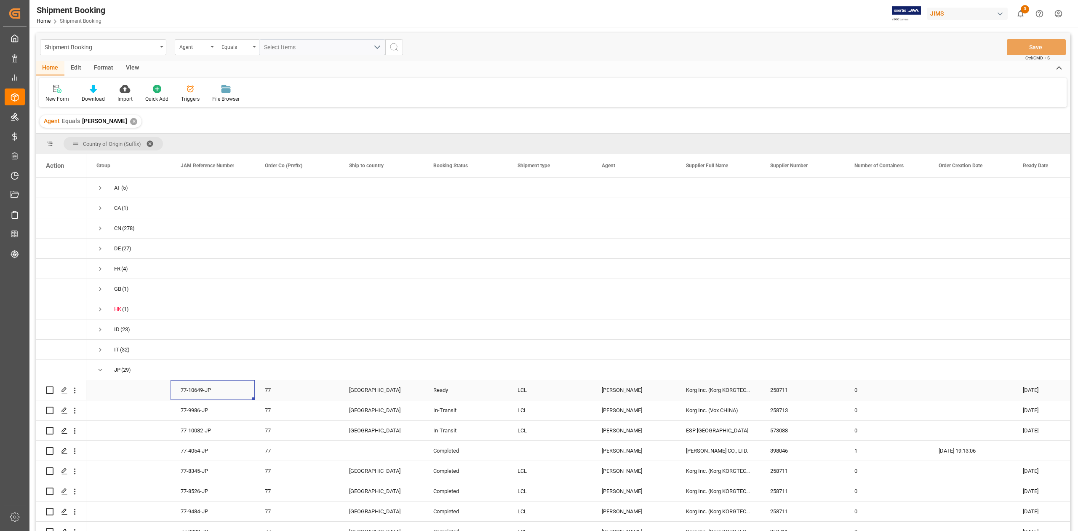
click at [221, 389] on div "77-10649-JP" at bounding box center [213, 390] width 84 height 20
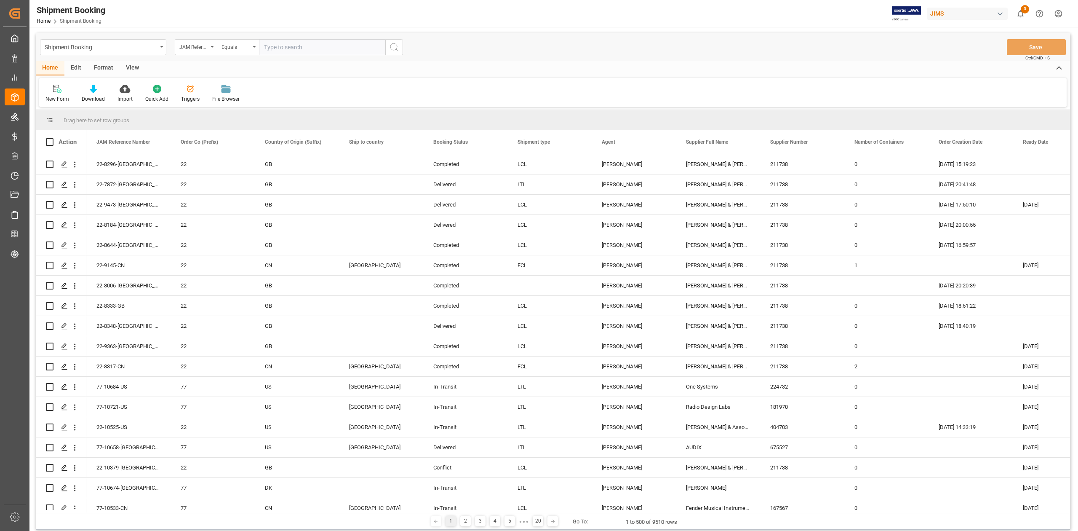
click at [293, 49] on input "text" at bounding box center [322, 47] width 126 height 16
type input "77-10649-JP"
click at [391, 50] on icon "search button" at bounding box center [394, 47] width 10 height 10
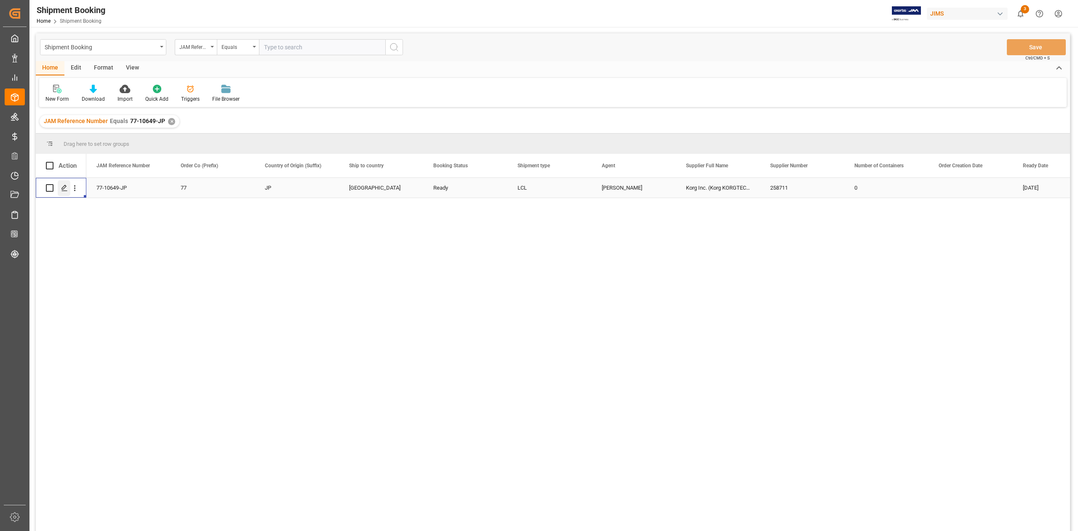
click at [62, 191] on line "Press SPACE to select this row." at bounding box center [64, 191] width 5 height 0
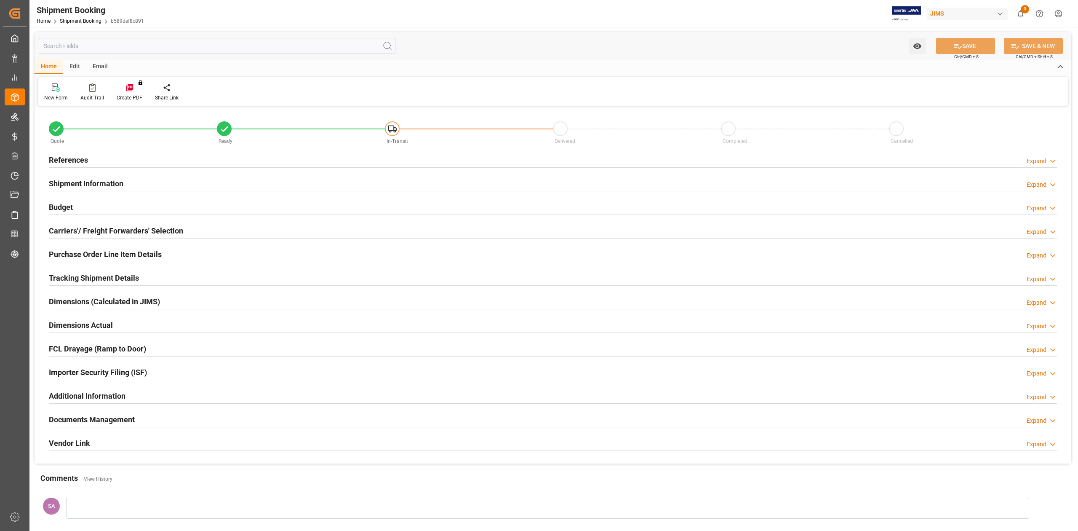
type input "80"
click at [87, 180] on h2 "Shipment Information" at bounding box center [86, 183] width 75 height 11
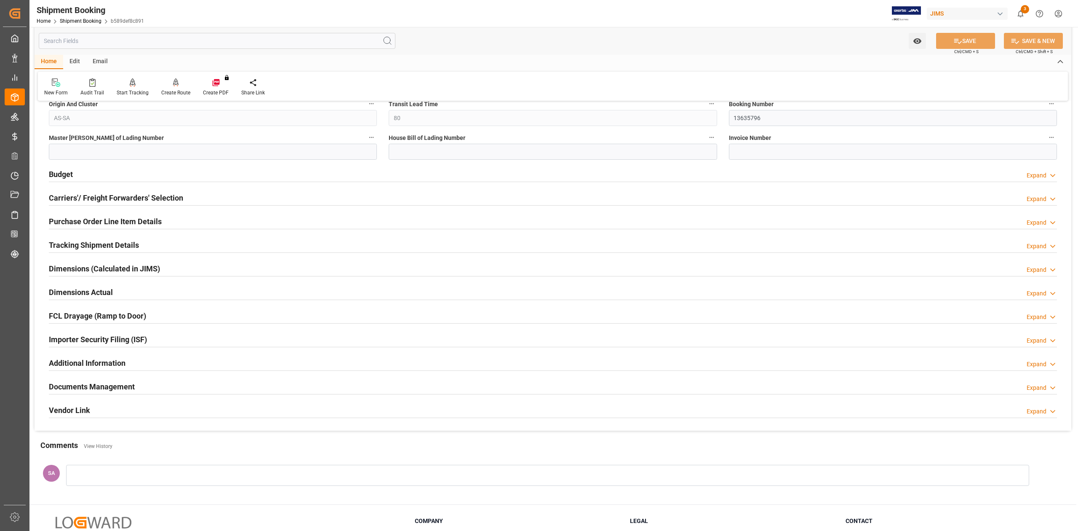
scroll to position [393, 0]
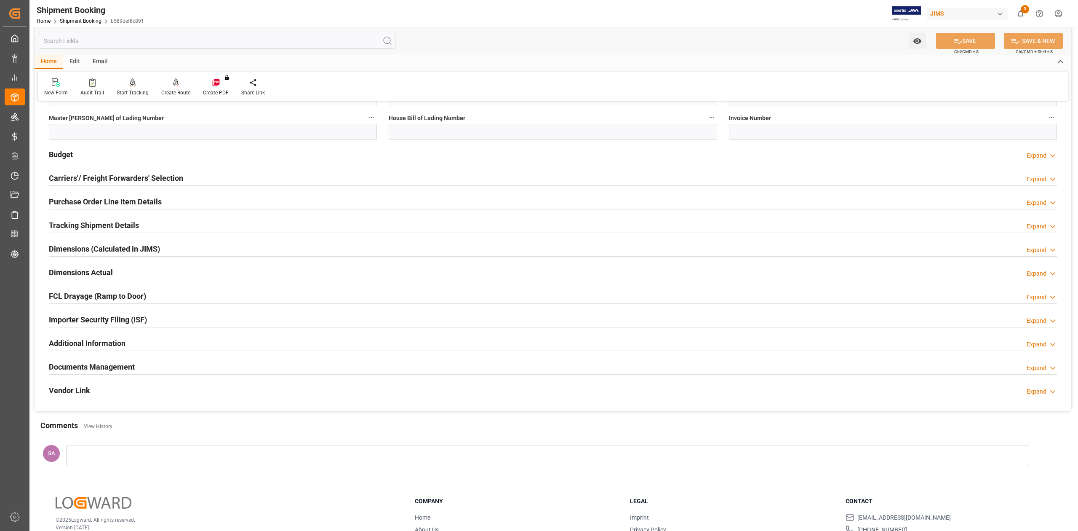
click at [106, 369] on h2 "Documents Management" at bounding box center [92, 366] width 86 height 11
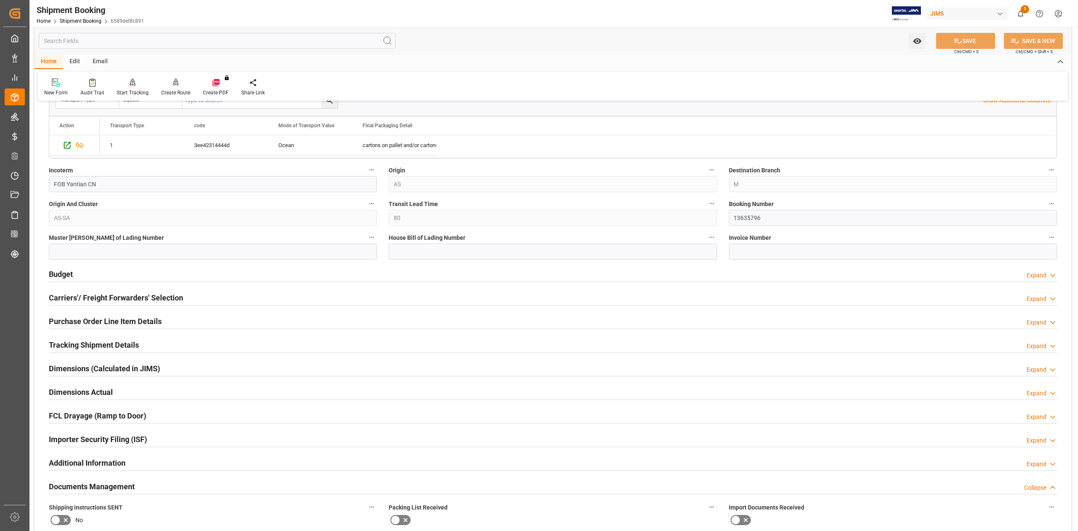
scroll to position [168, 0]
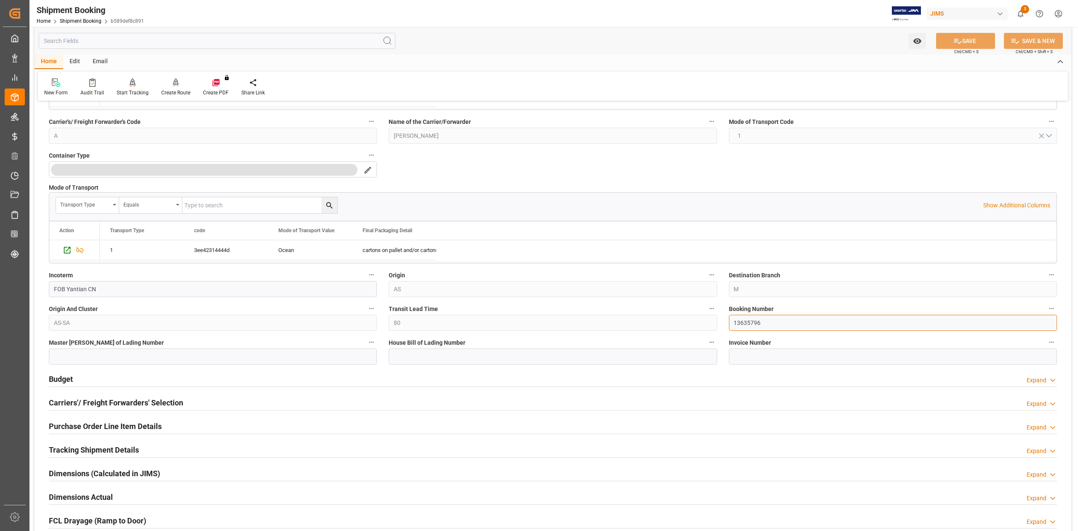
click at [758, 325] on input "13635796" at bounding box center [893, 323] width 328 height 16
